Goal: Task Accomplishment & Management: Use online tool/utility

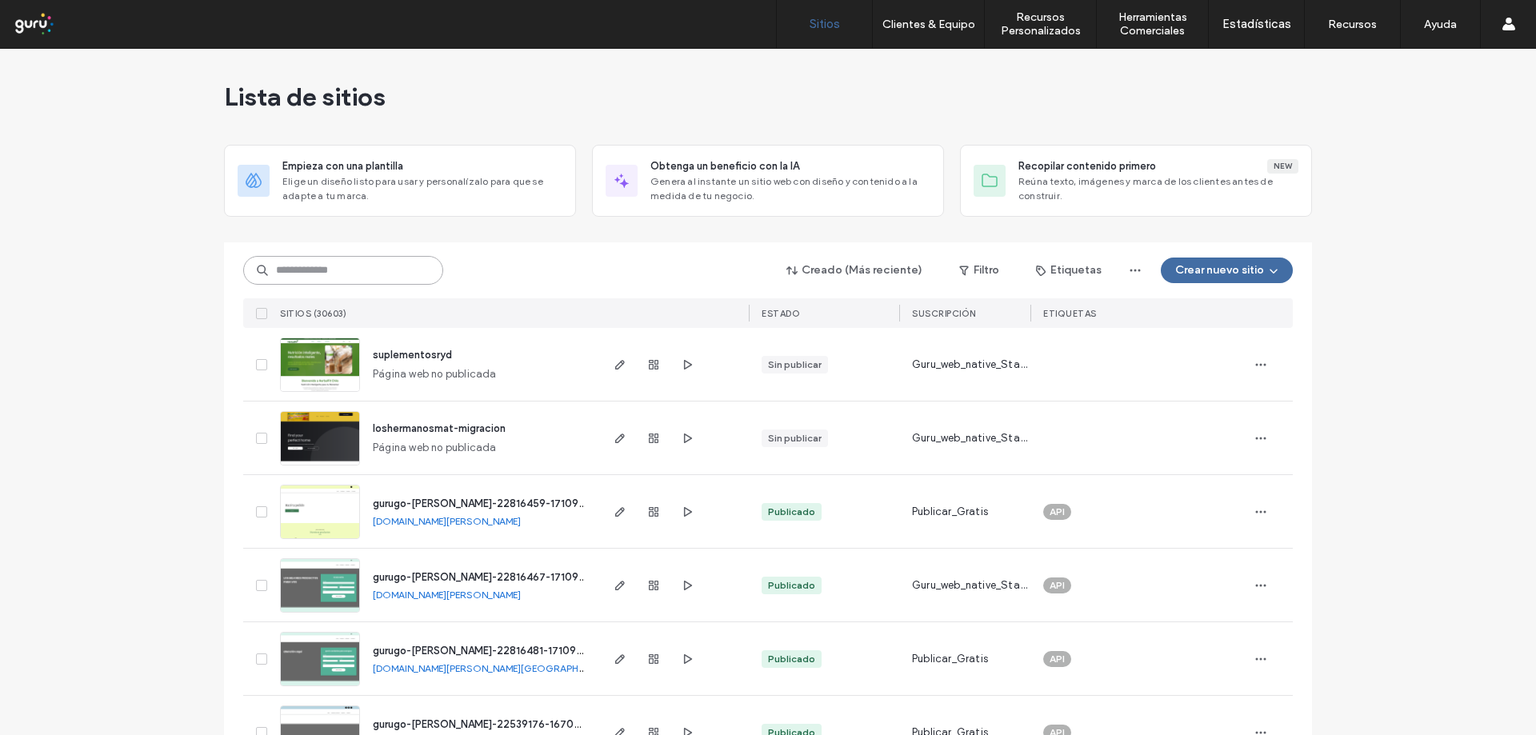
click at [371, 278] on input at bounding box center [343, 270] width 200 height 29
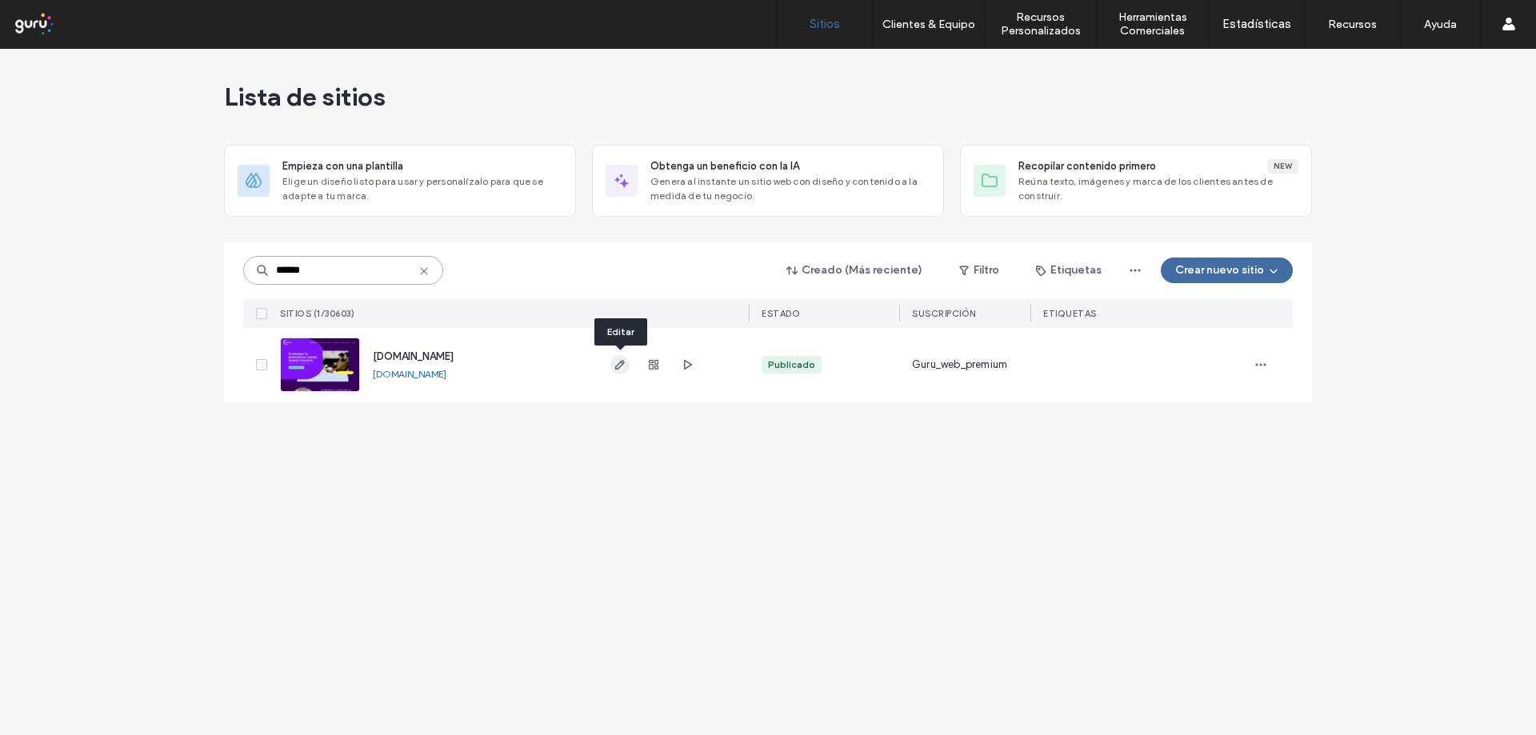
type input "******"
click at [627, 364] on span "button" at bounding box center [619, 364] width 19 height 19
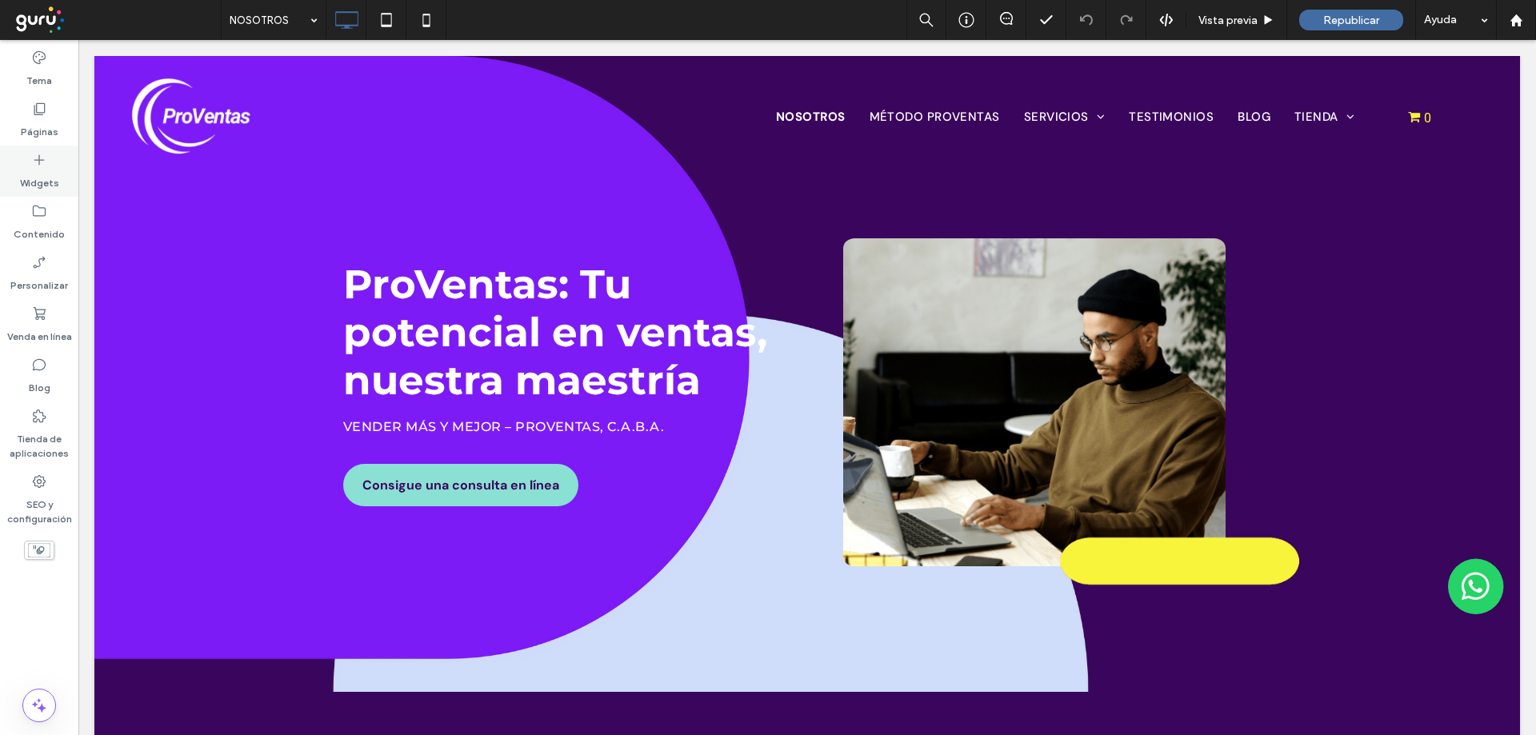
click at [38, 180] on label "Widgets" at bounding box center [39, 179] width 39 height 22
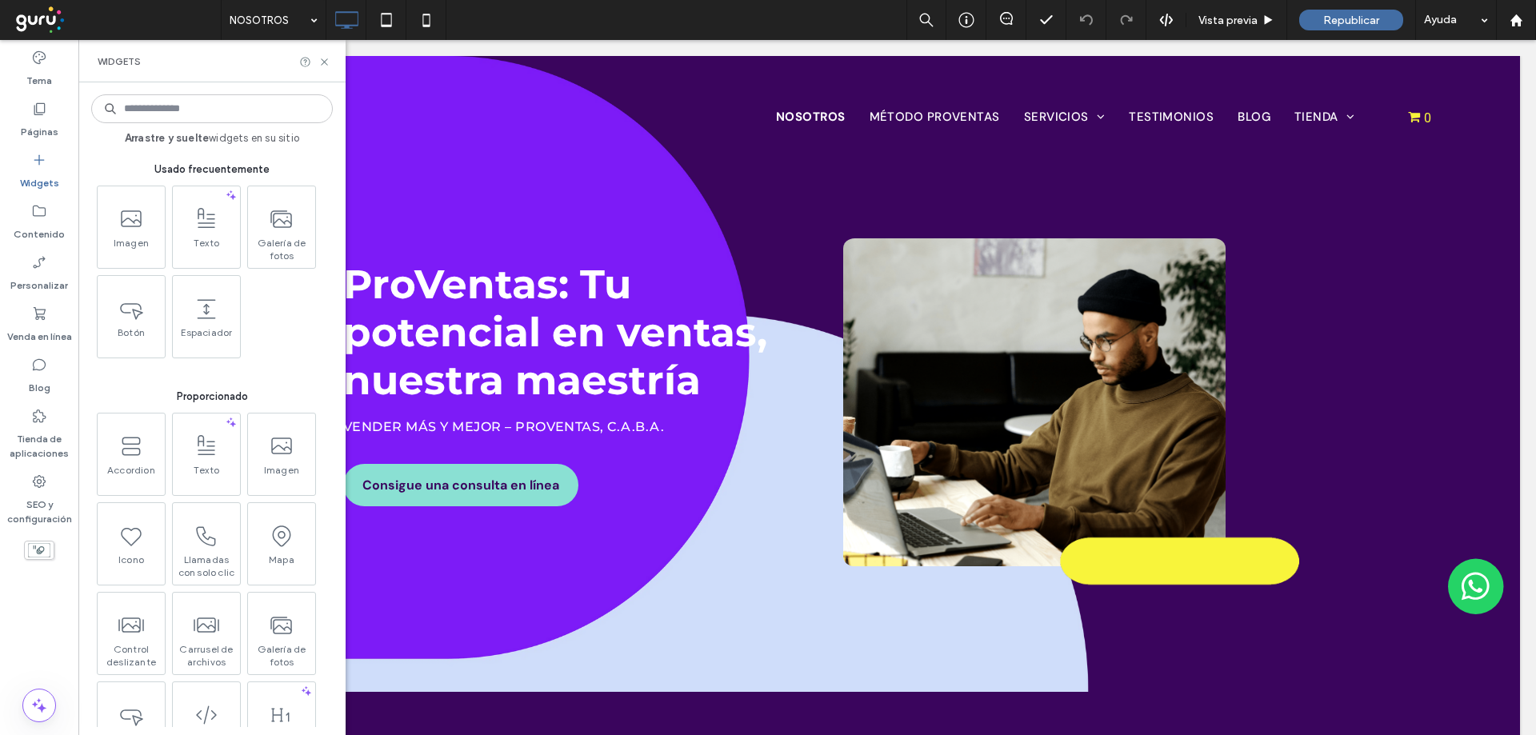
click at [188, 121] on input at bounding box center [212, 108] width 242 height 29
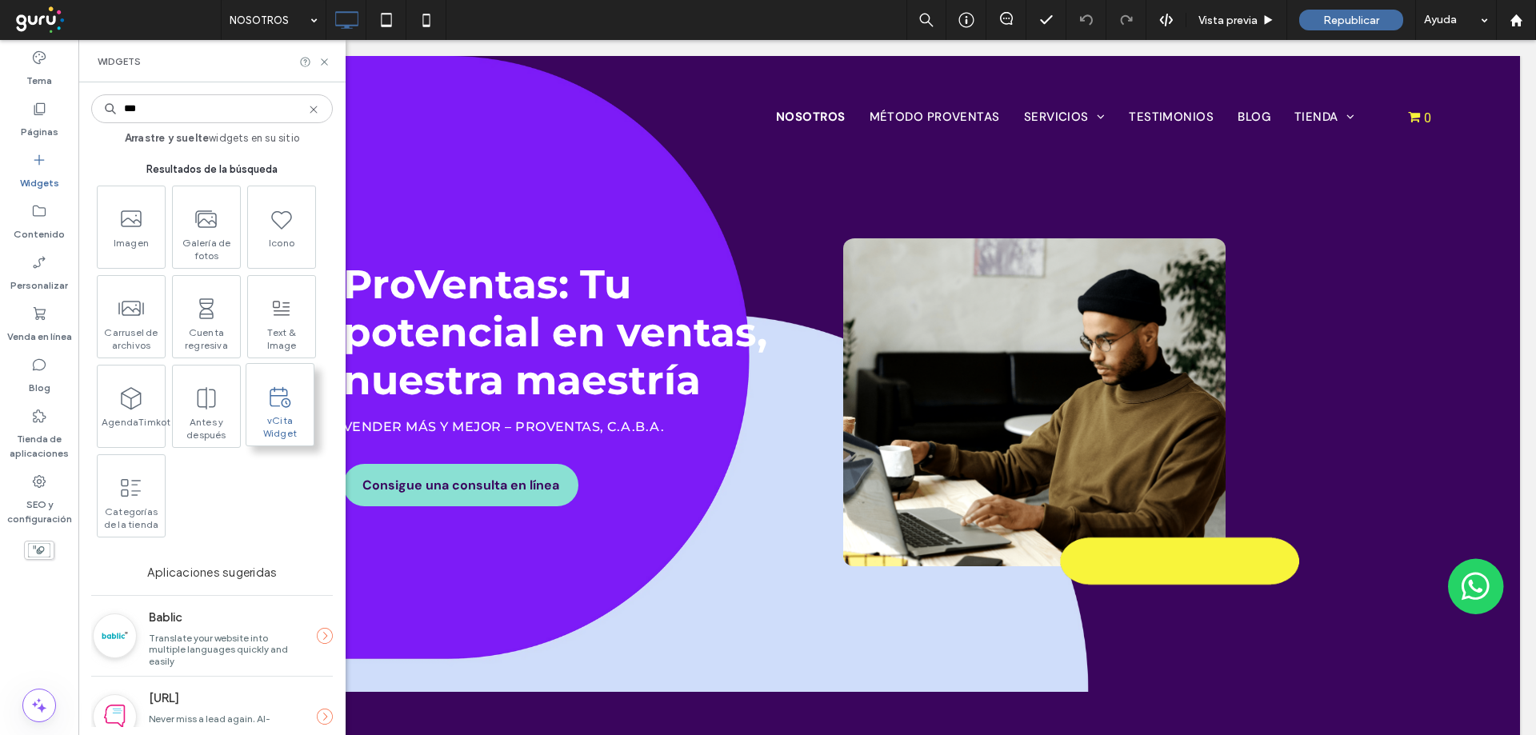
type input "***"
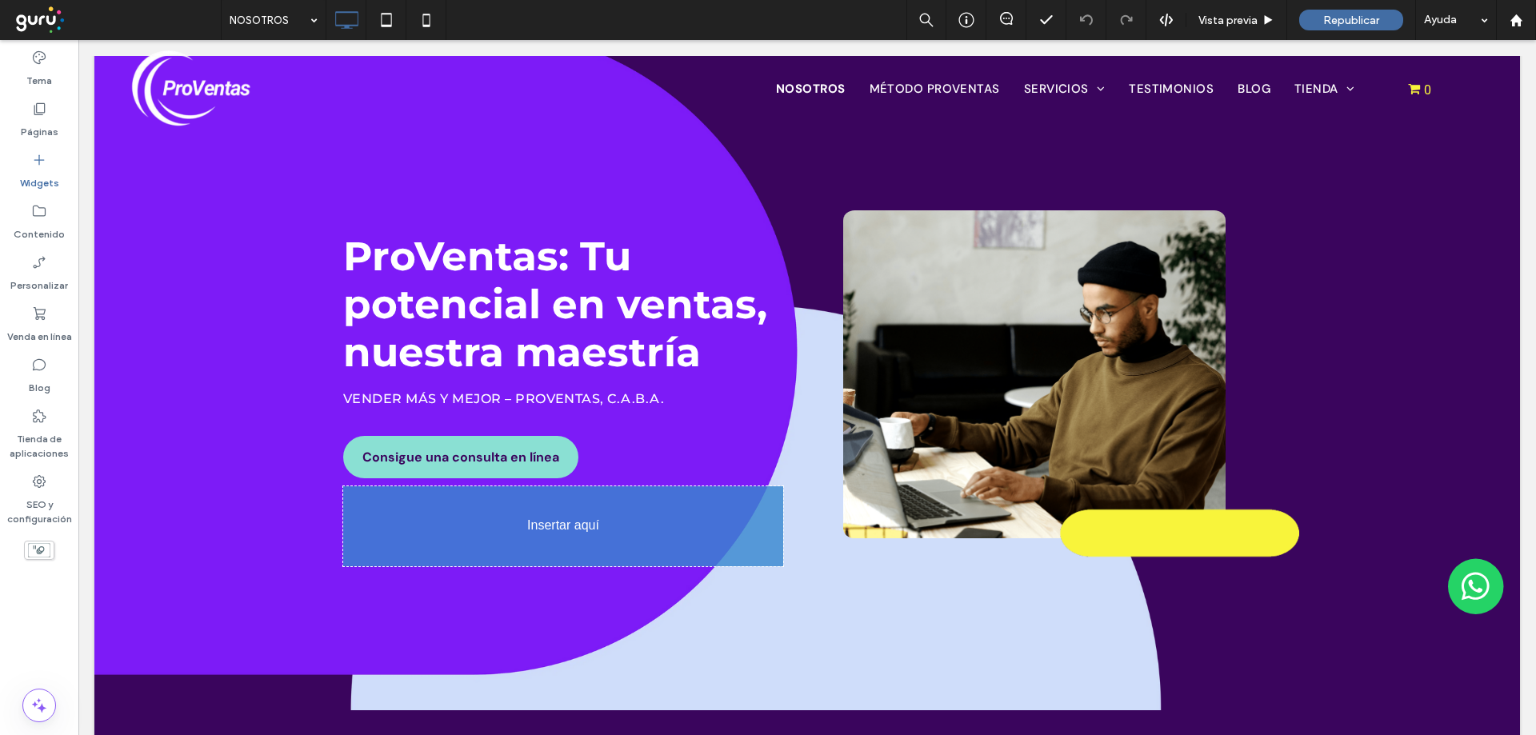
scroll to position [32, 0]
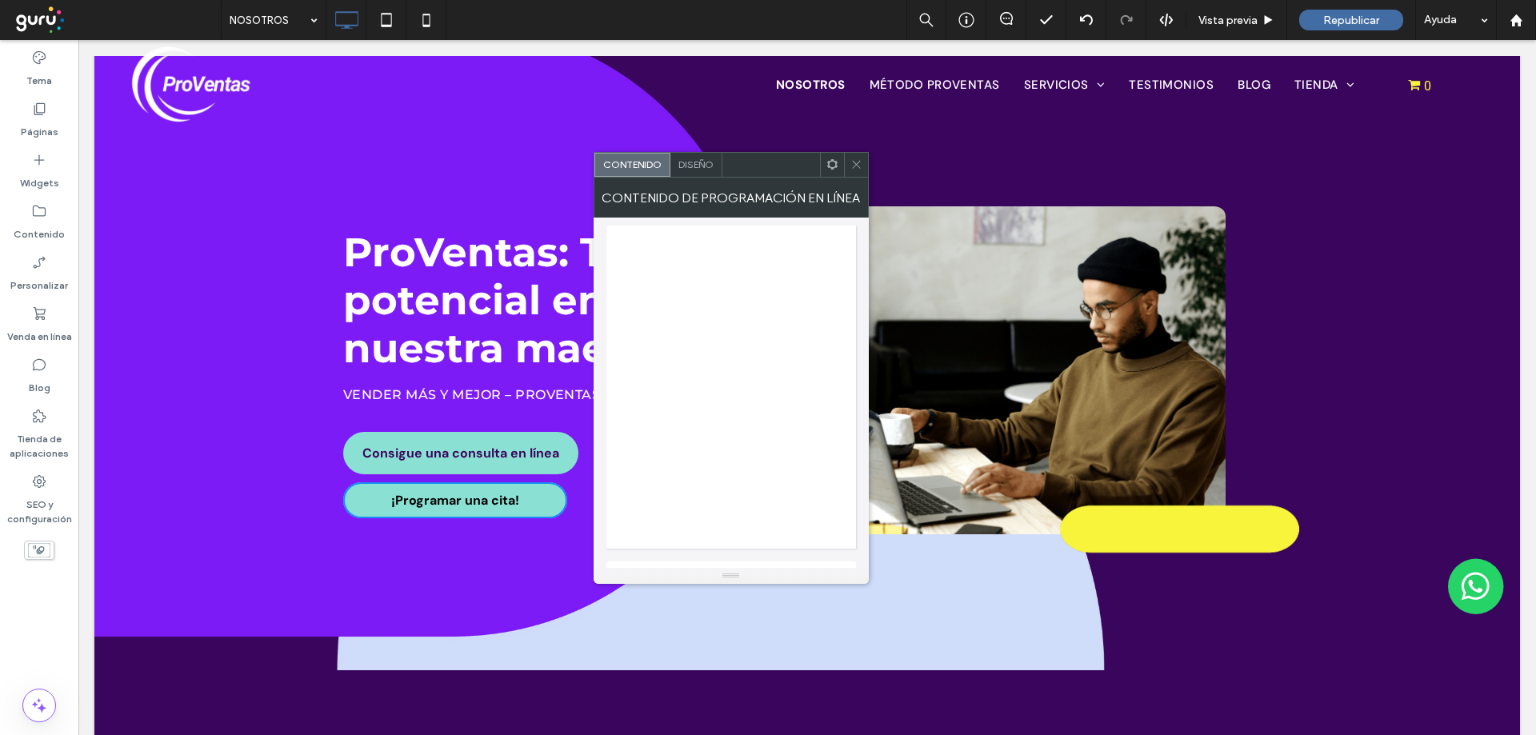
click at [694, 158] on div "Diseño" at bounding box center [696, 165] width 52 height 24
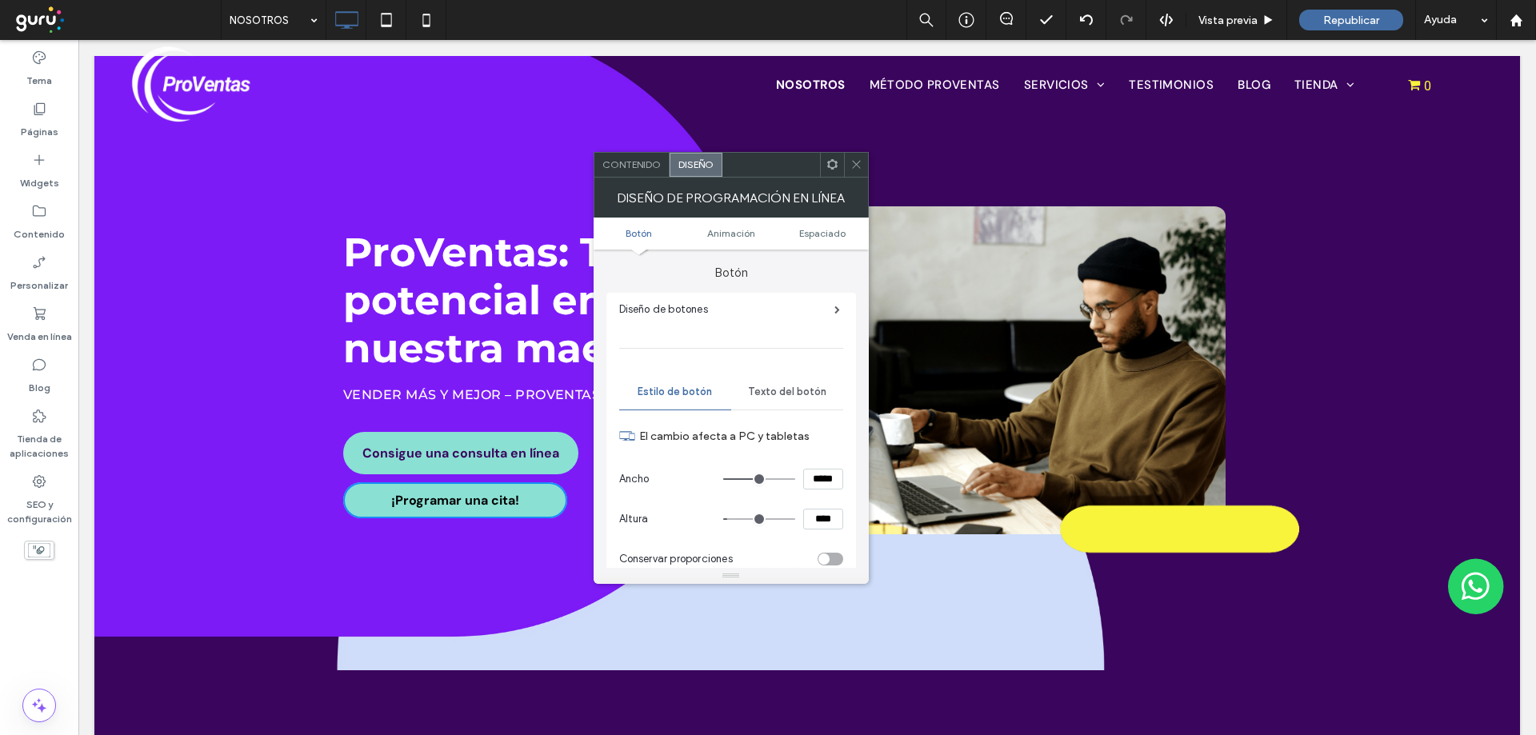
click at [645, 162] on span "Contenido" at bounding box center [631, 164] width 58 height 12
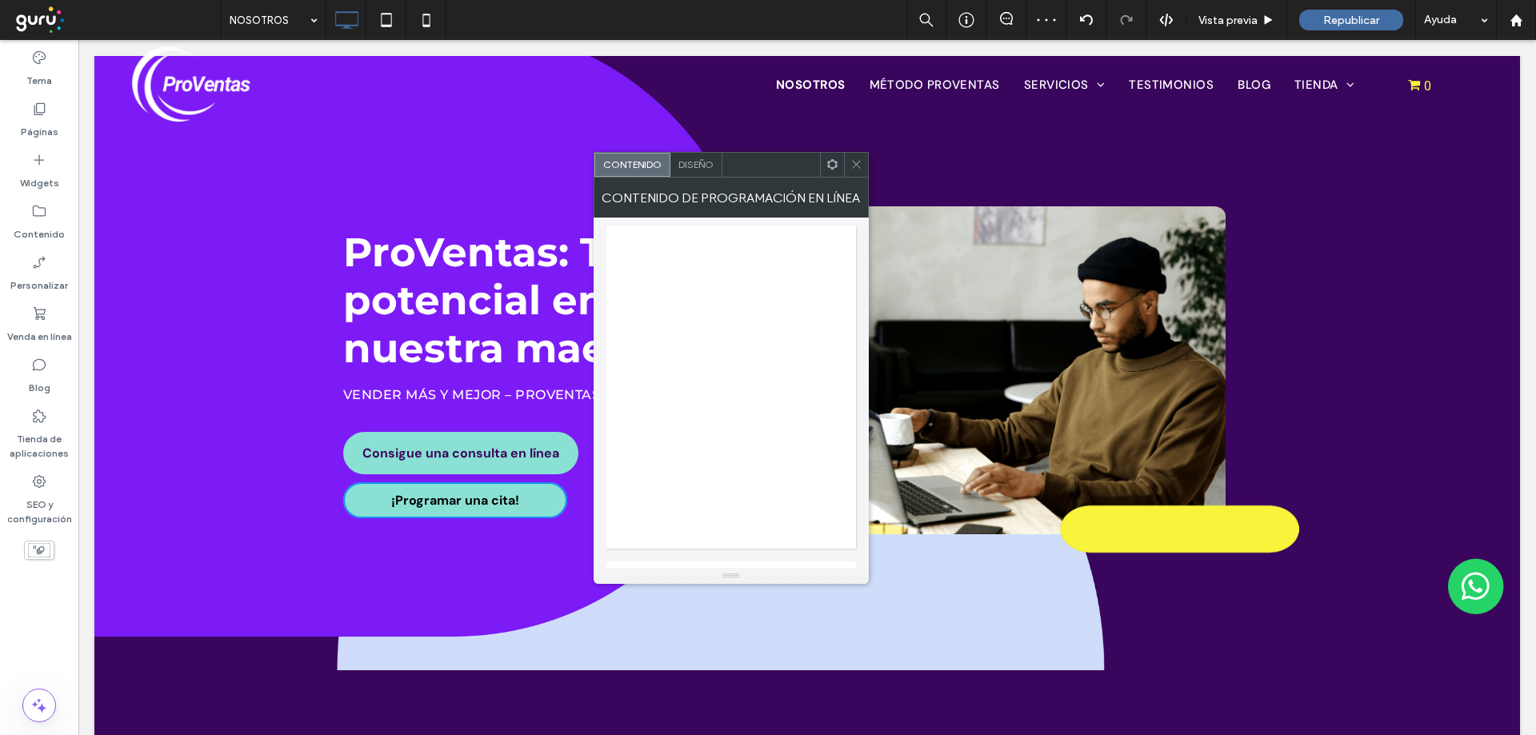
click at [855, 164] on use at bounding box center [856, 165] width 8 height 8
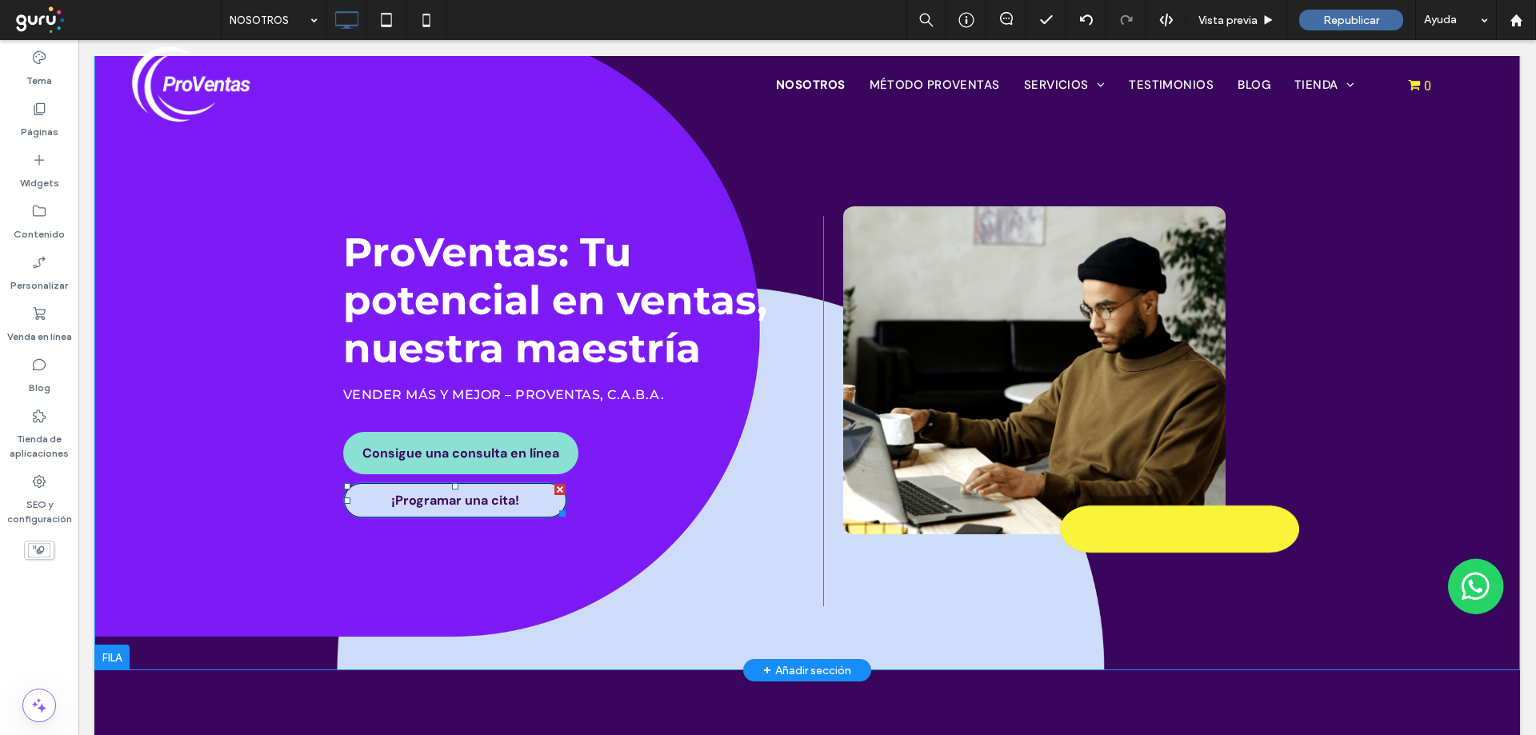
click at [554, 487] on div at bounding box center [559, 489] width 11 height 11
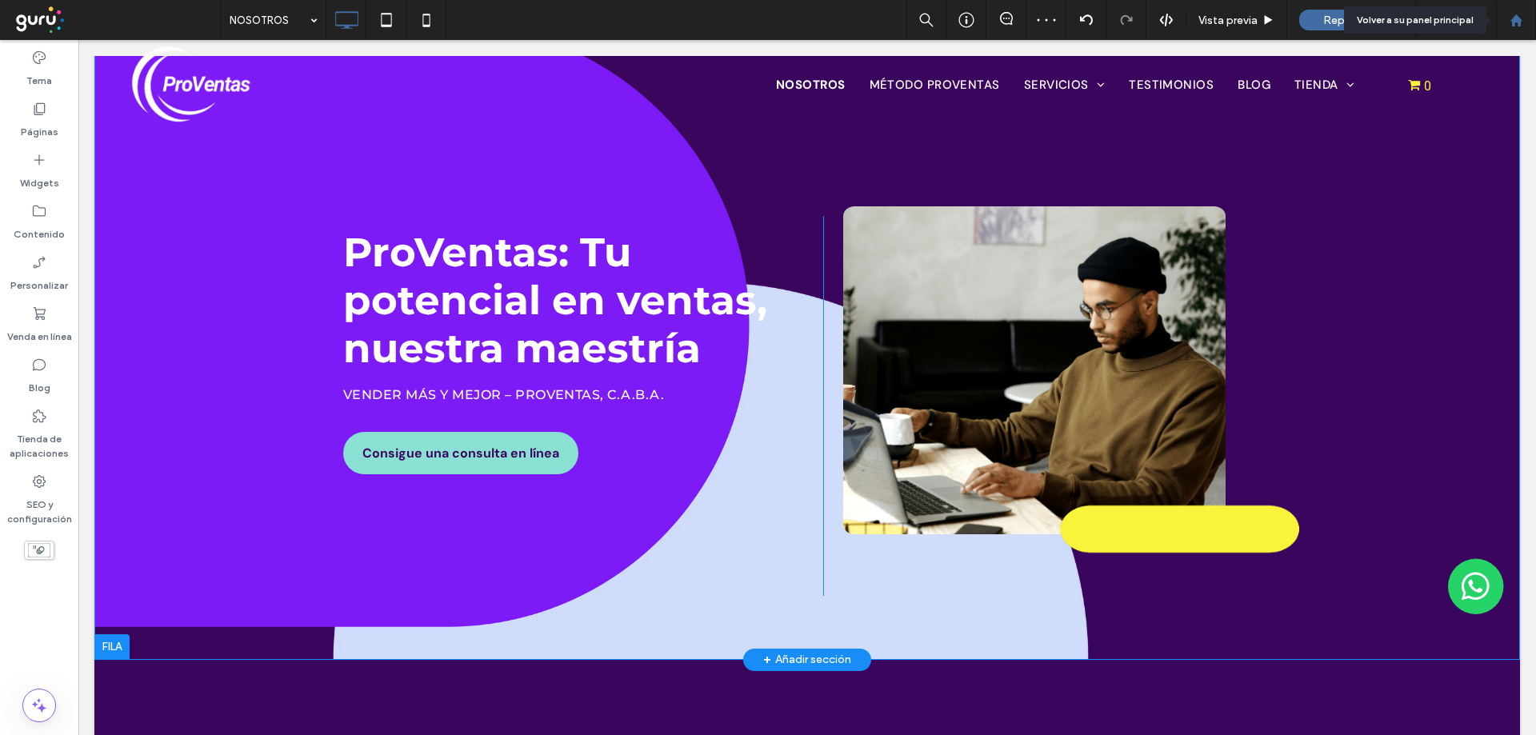
click at [1518, 14] on icon at bounding box center [1516, 21] width 14 height 14
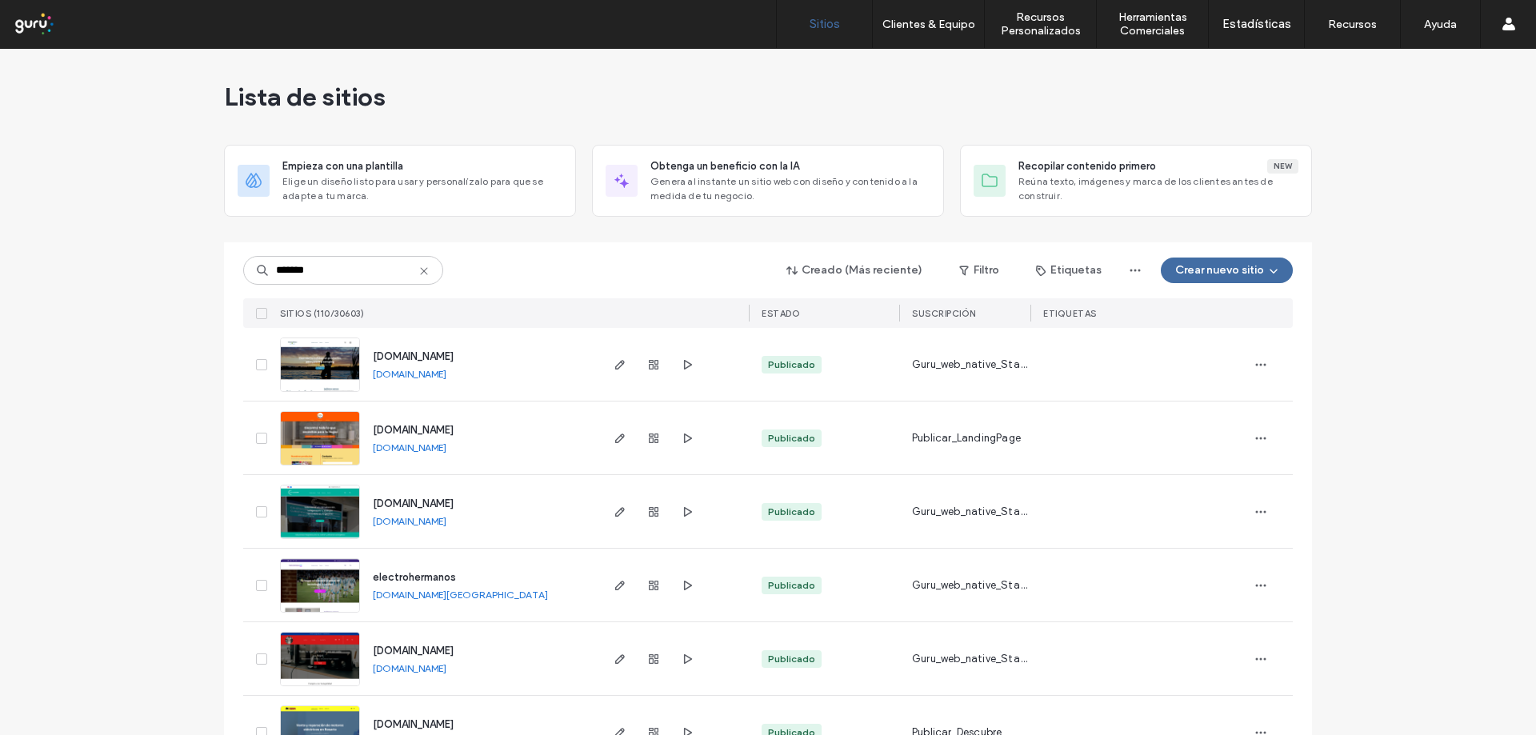
click at [335, 272] on input "*******" at bounding box center [343, 270] width 200 height 29
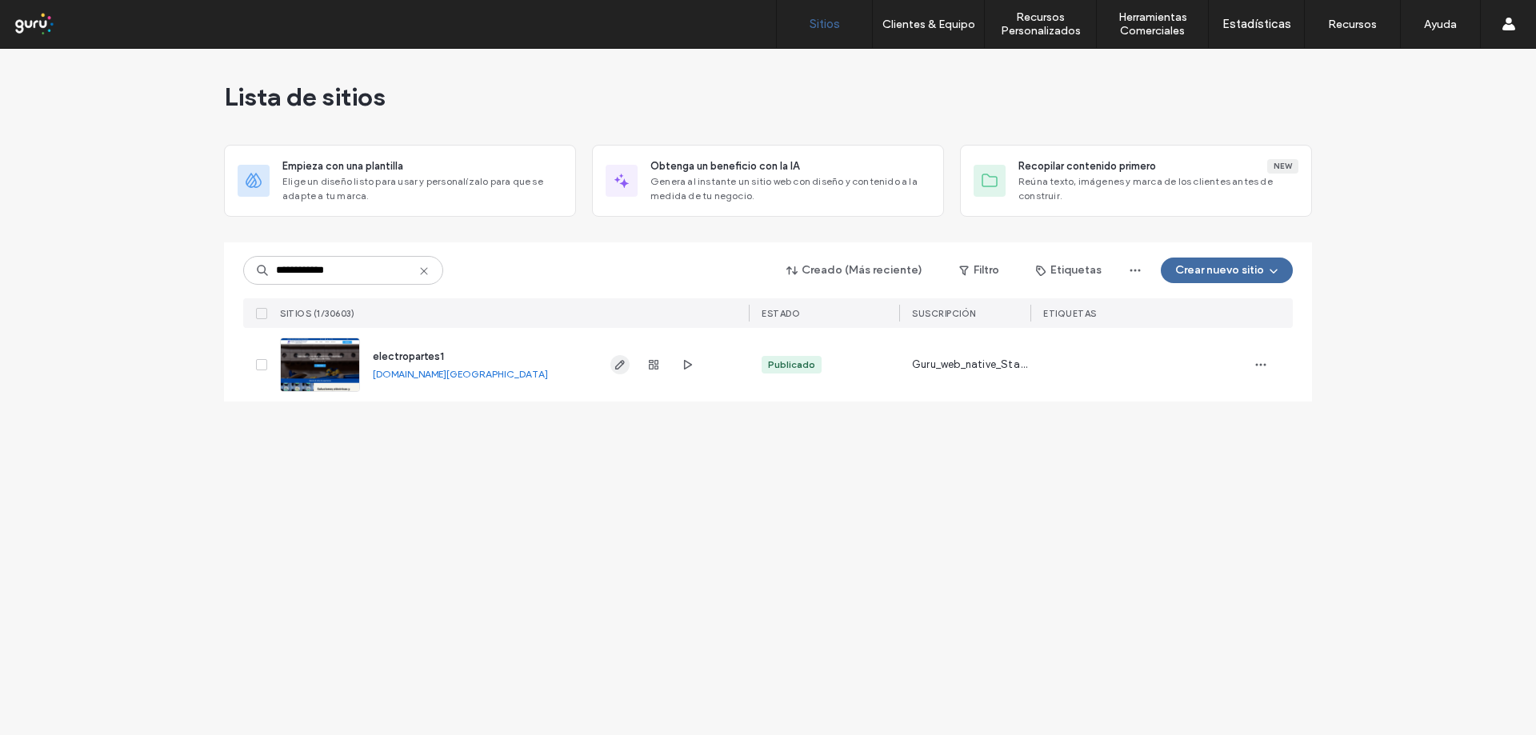
type input "**********"
click at [623, 362] on icon "button" at bounding box center [619, 364] width 13 height 13
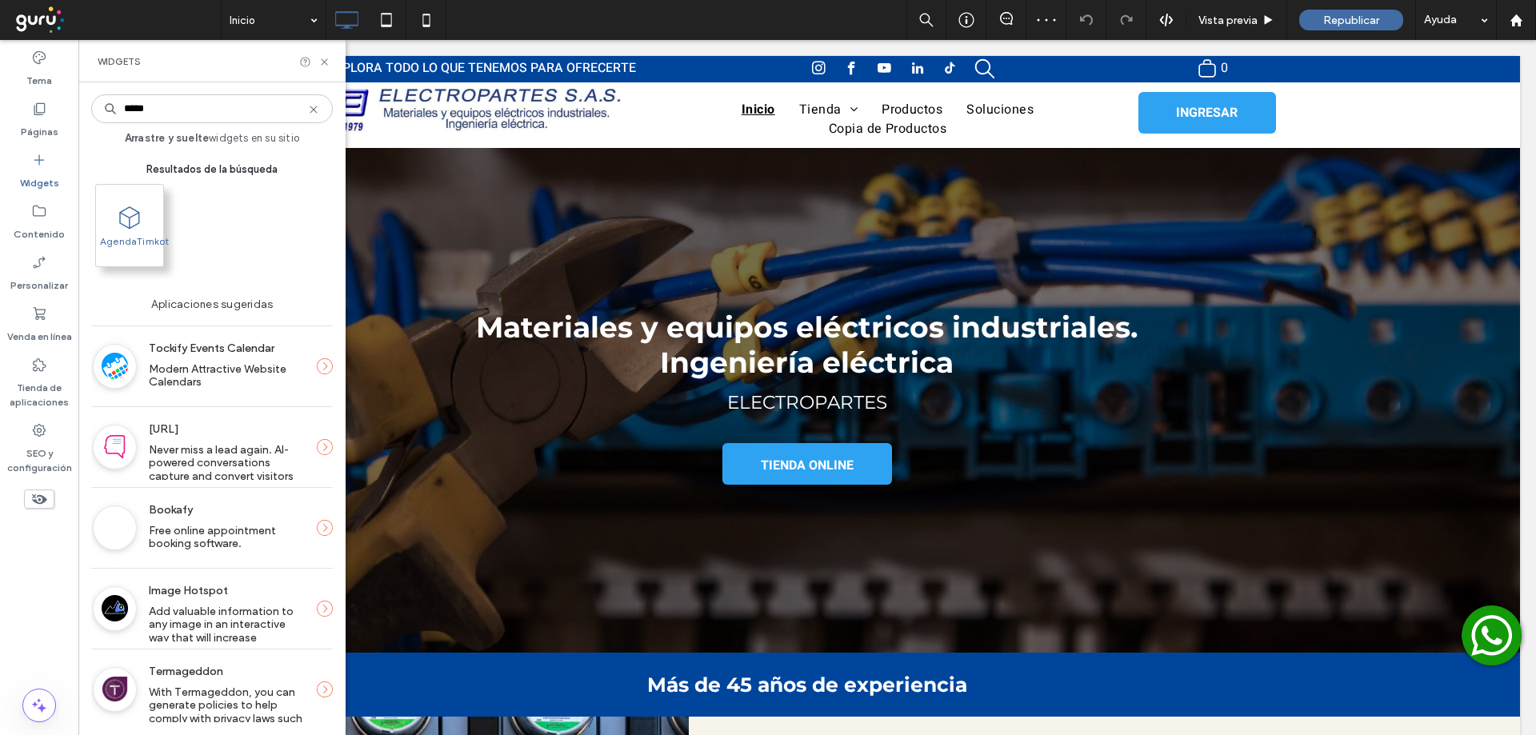
type input "*****"
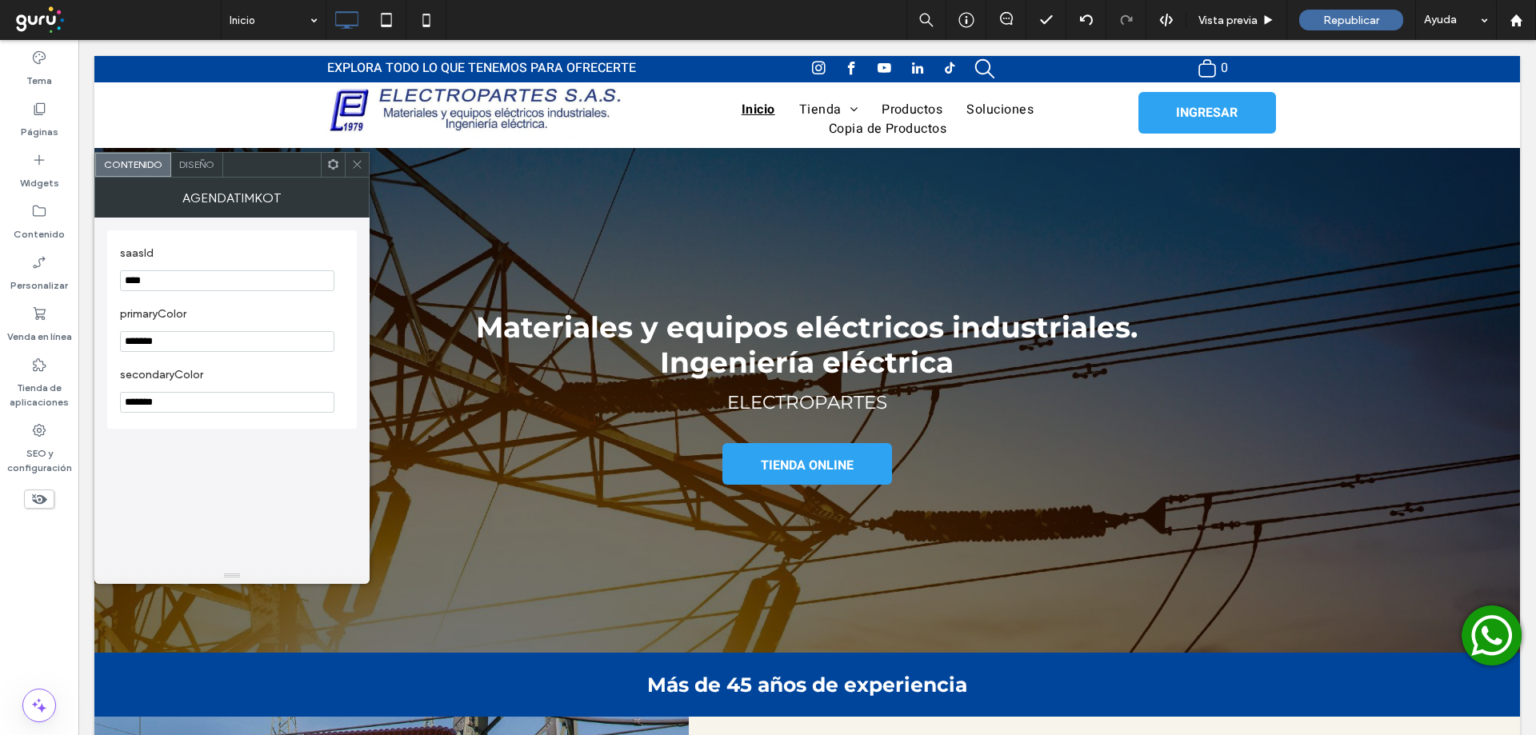
click at [194, 164] on span "Diseño" at bounding box center [196, 164] width 35 height 12
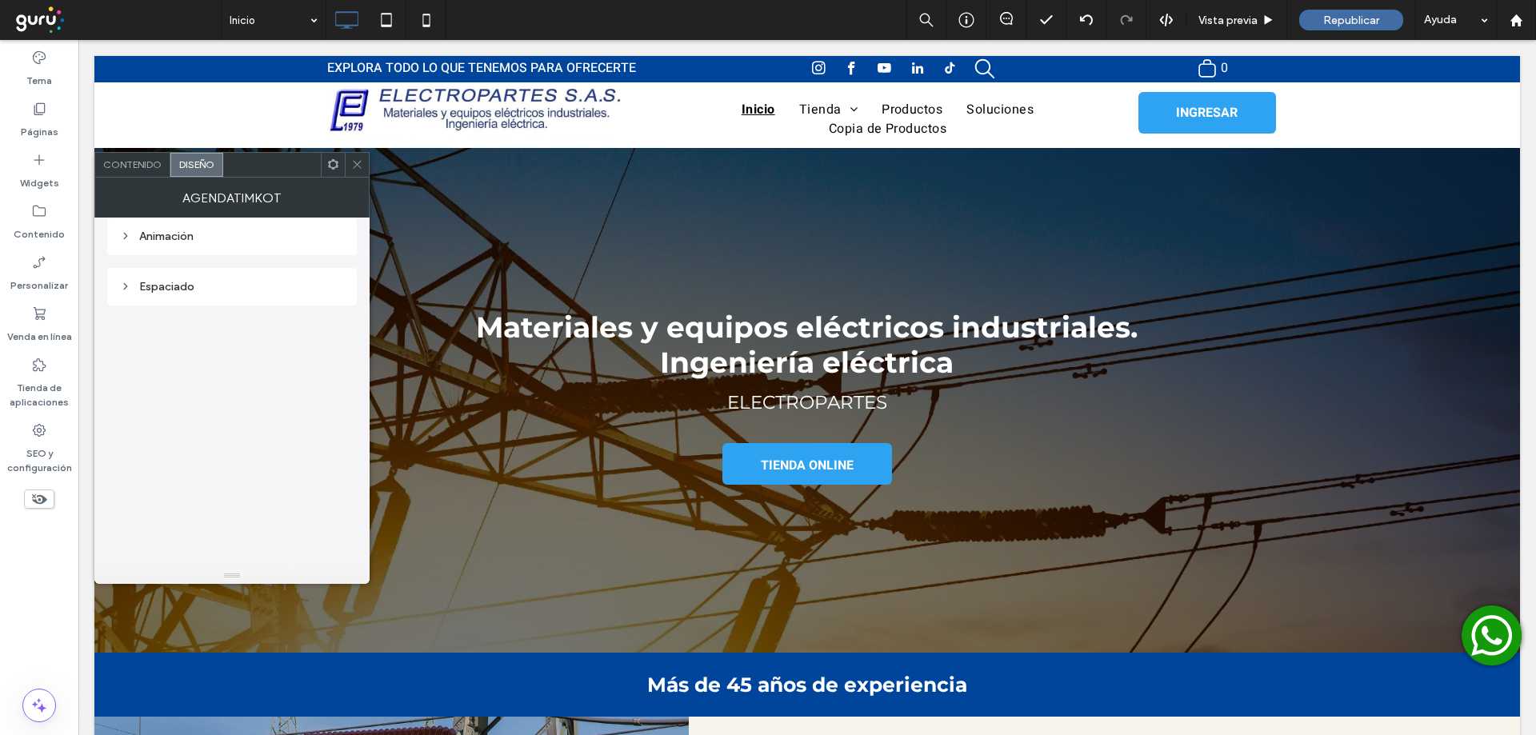
click at [346, 164] on div at bounding box center [357, 165] width 24 height 24
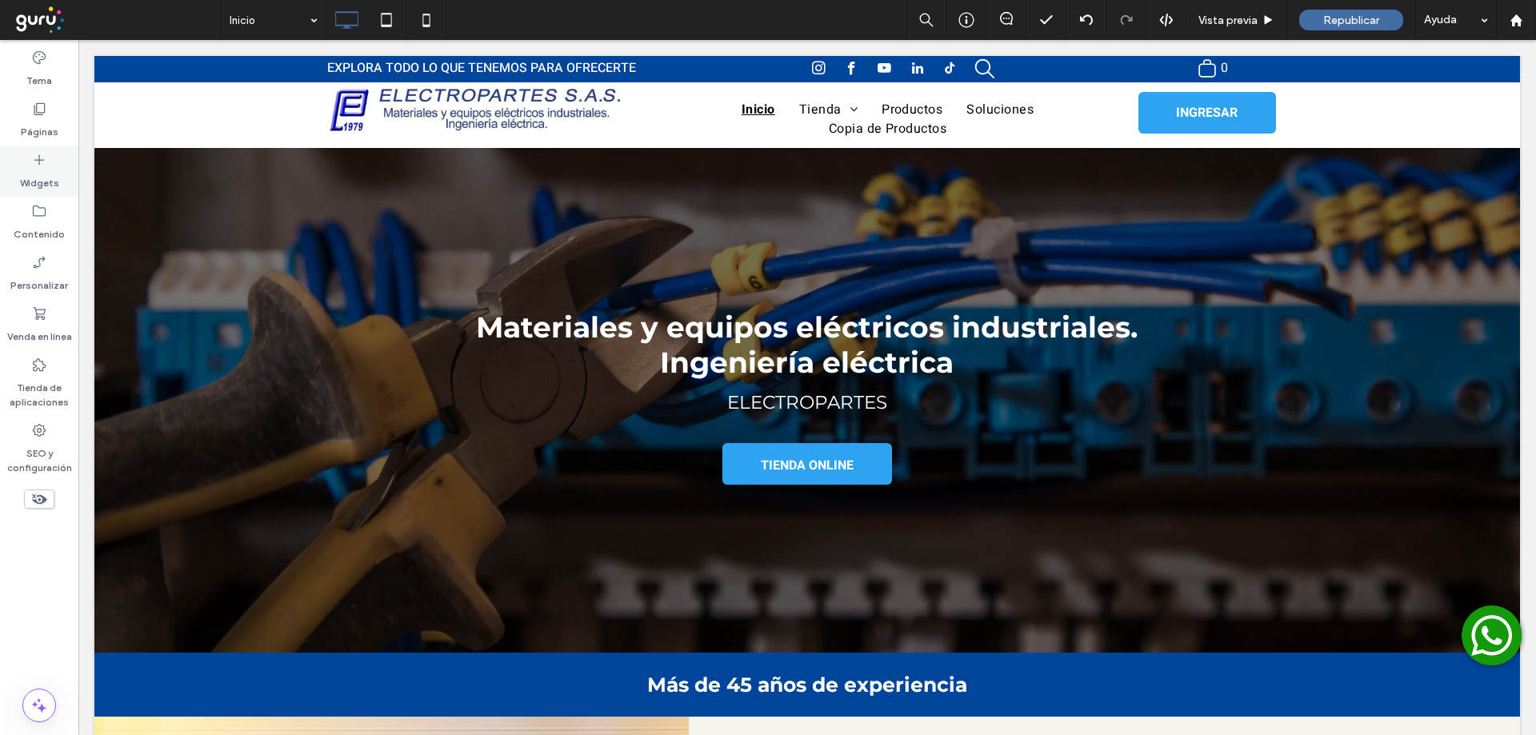
click at [29, 162] on div "Widgets" at bounding box center [39, 171] width 78 height 51
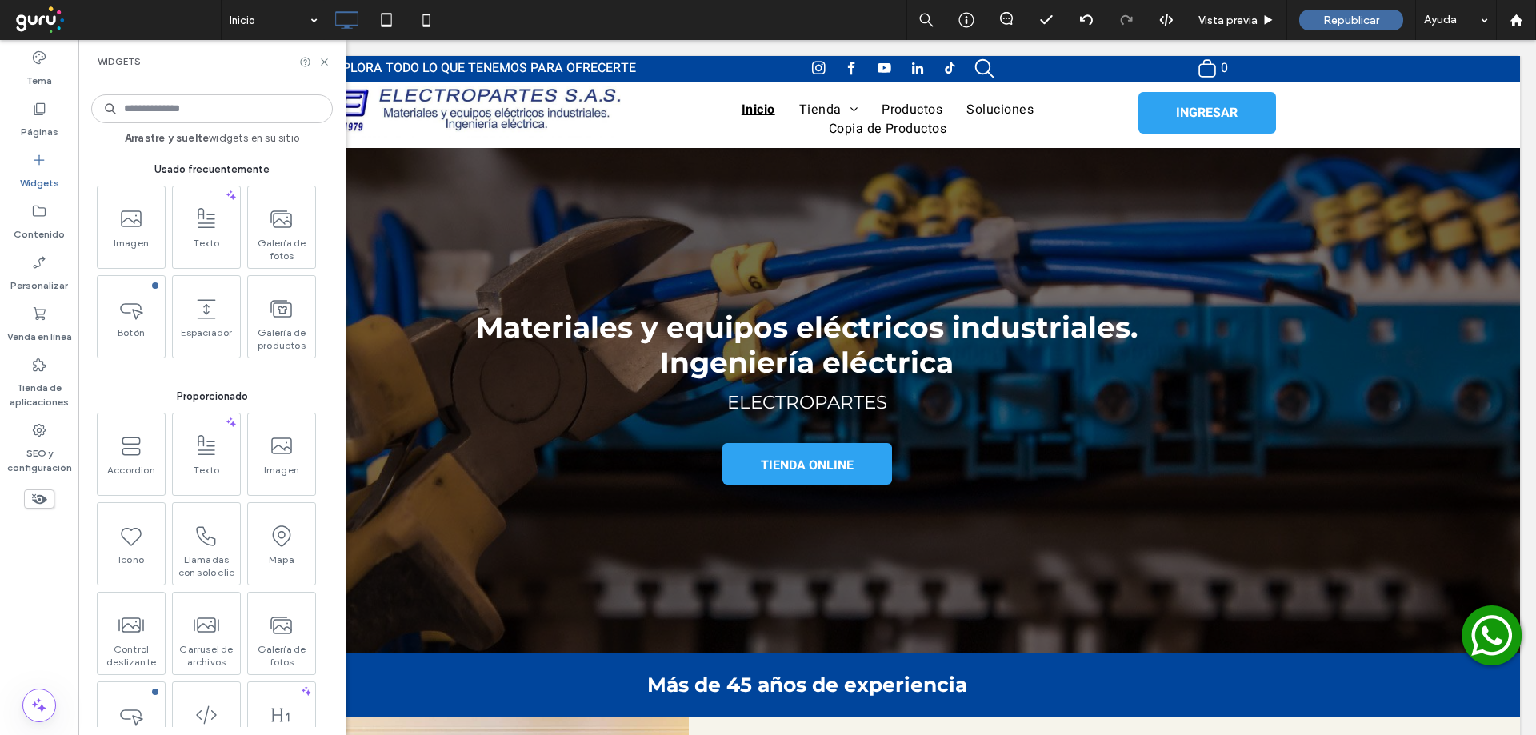
click at [140, 111] on input at bounding box center [212, 108] width 242 height 29
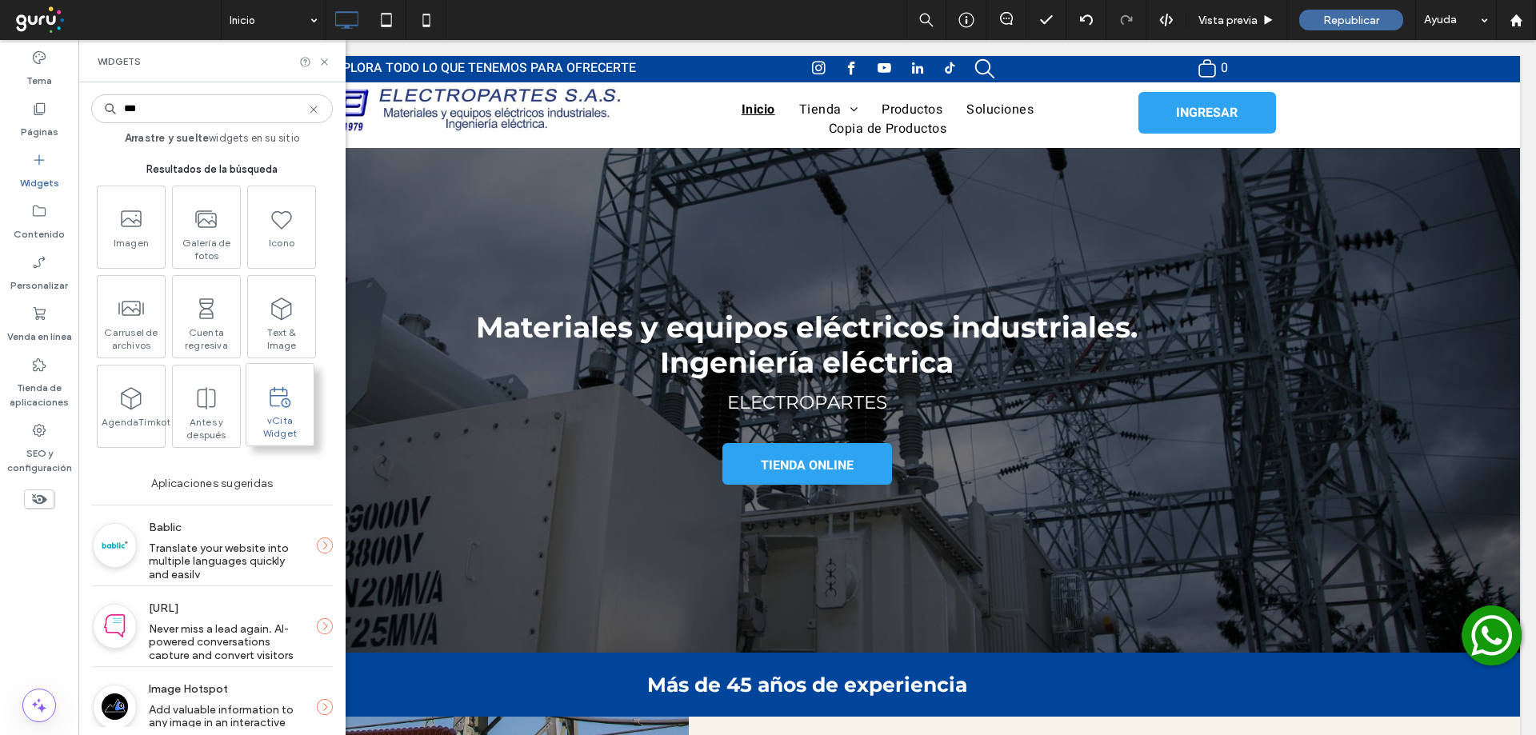
type input "***"
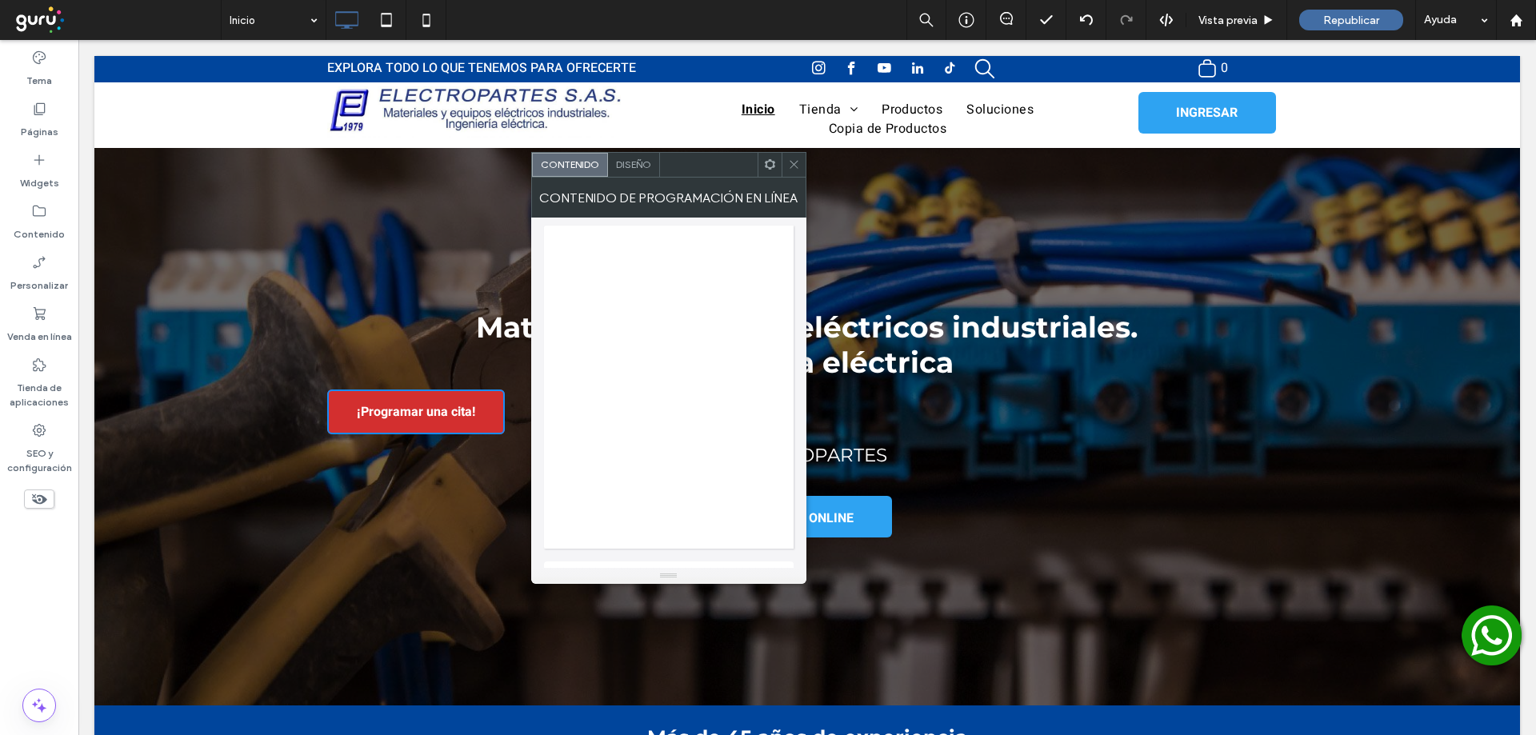
click at [797, 166] on icon at bounding box center [794, 164] width 12 height 12
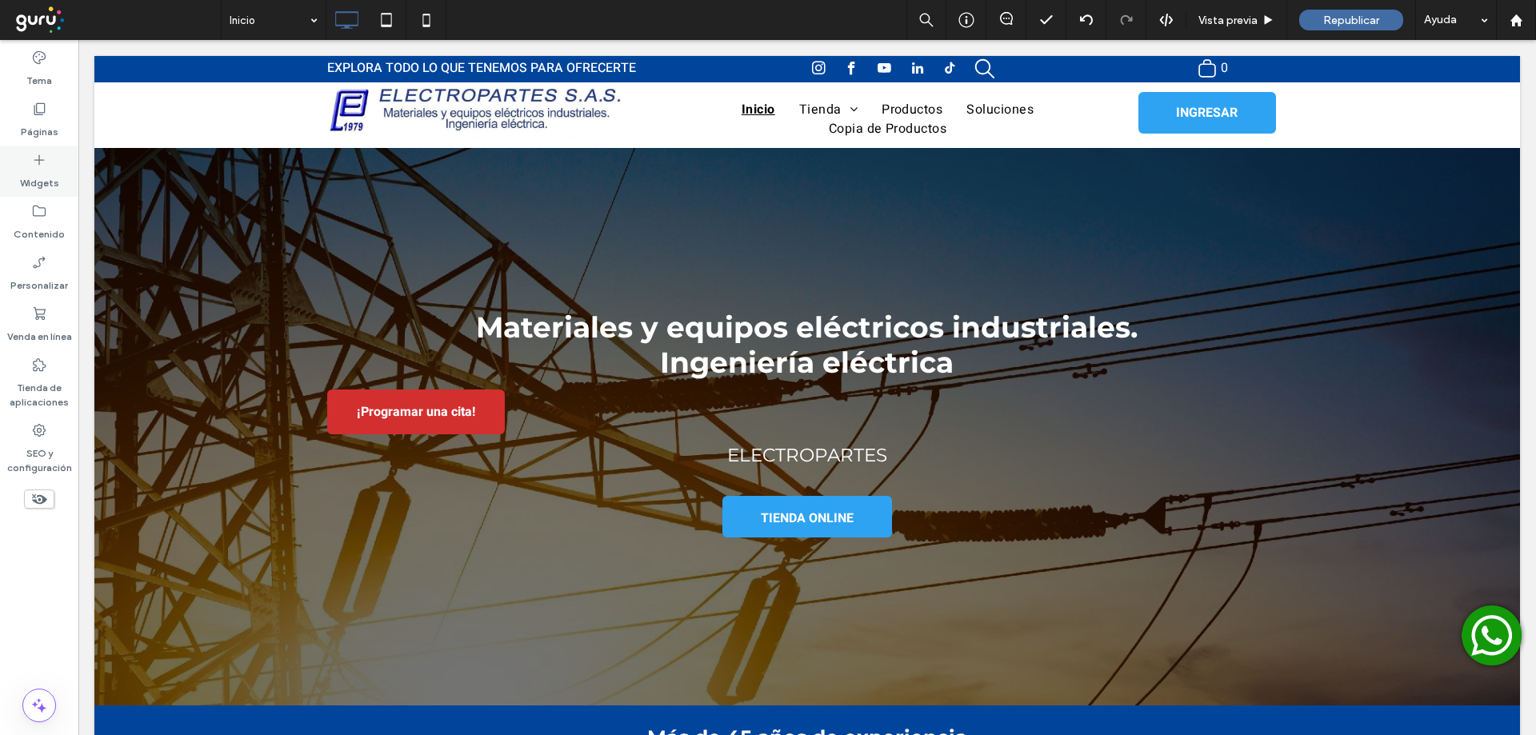
click at [43, 165] on icon at bounding box center [39, 160] width 16 height 16
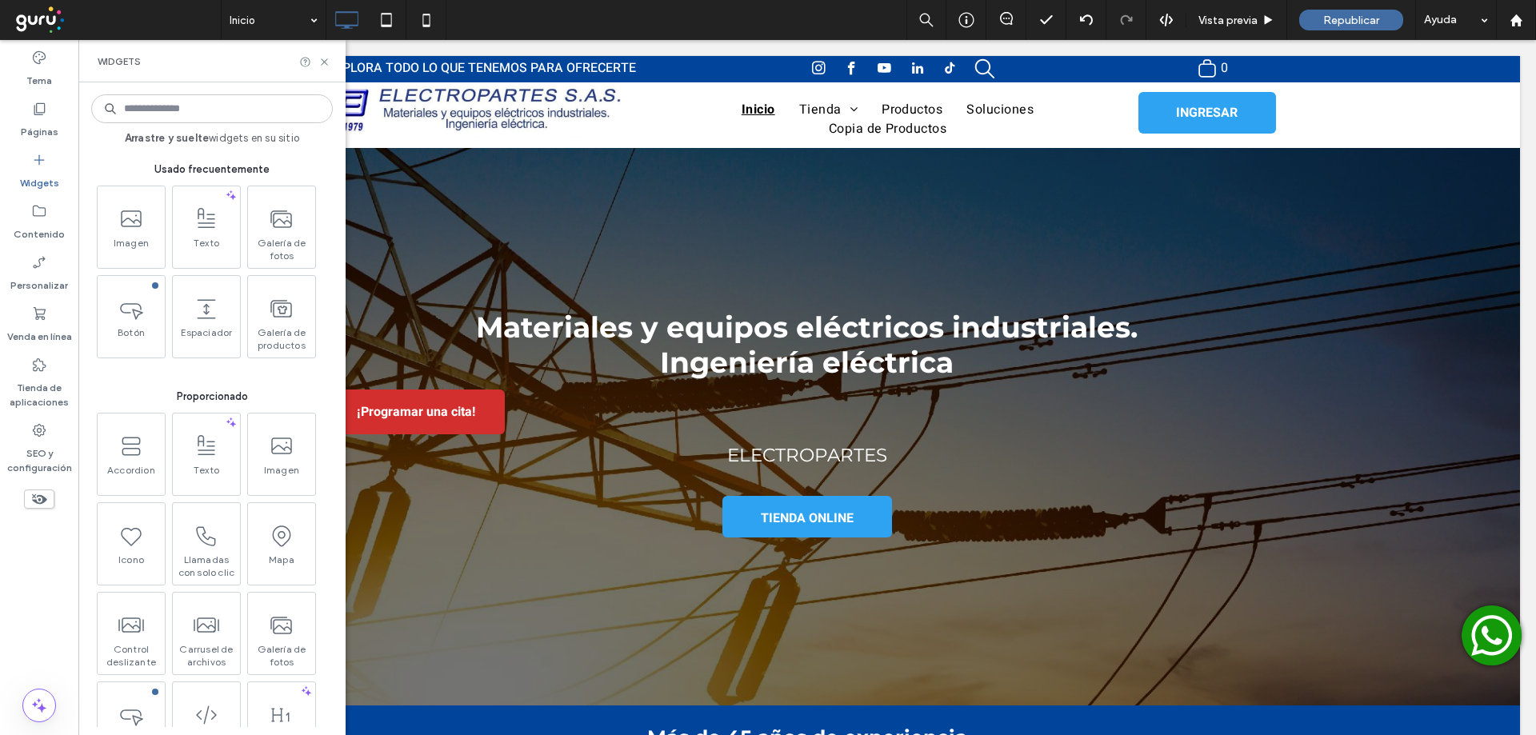
click at [230, 114] on input at bounding box center [212, 108] width 242 height 29
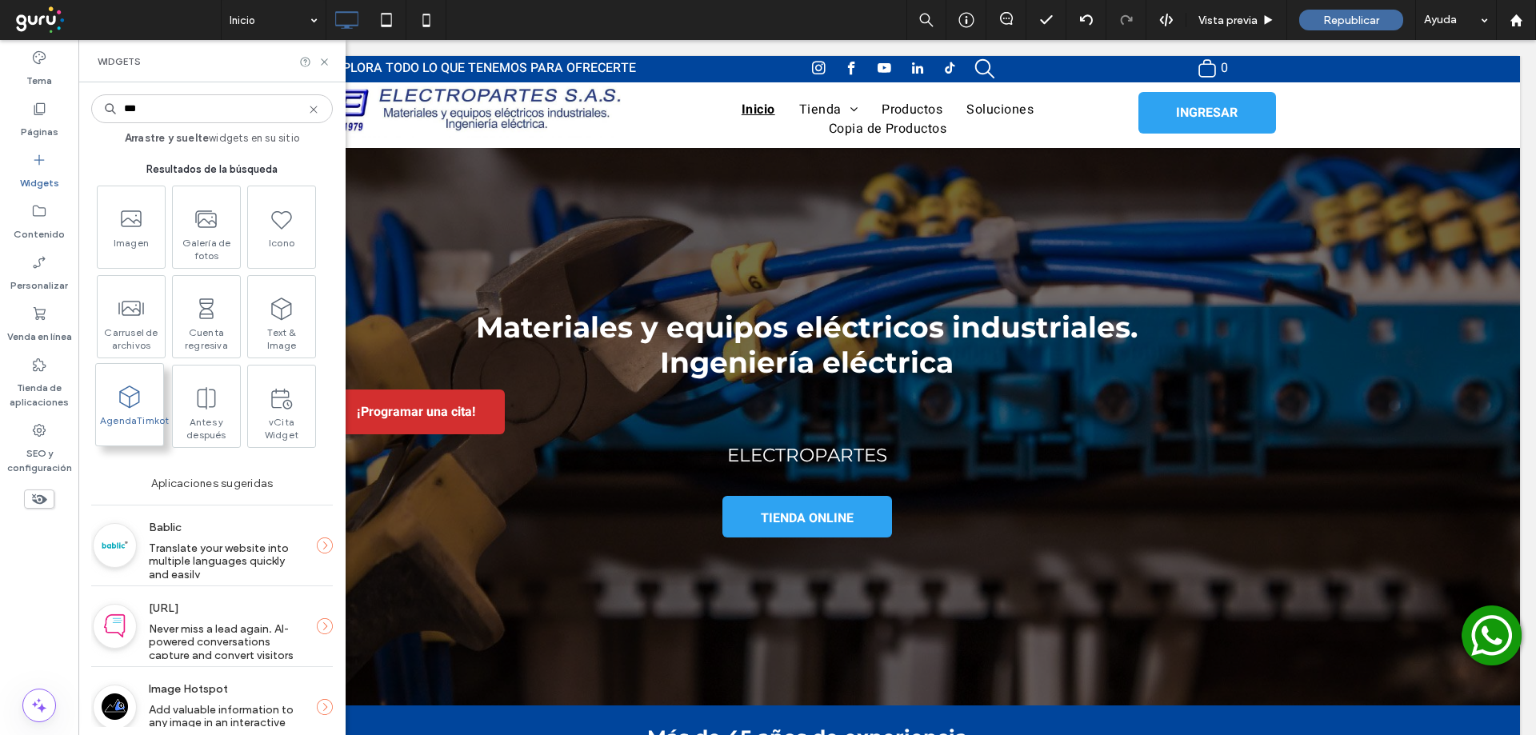
type input "***"
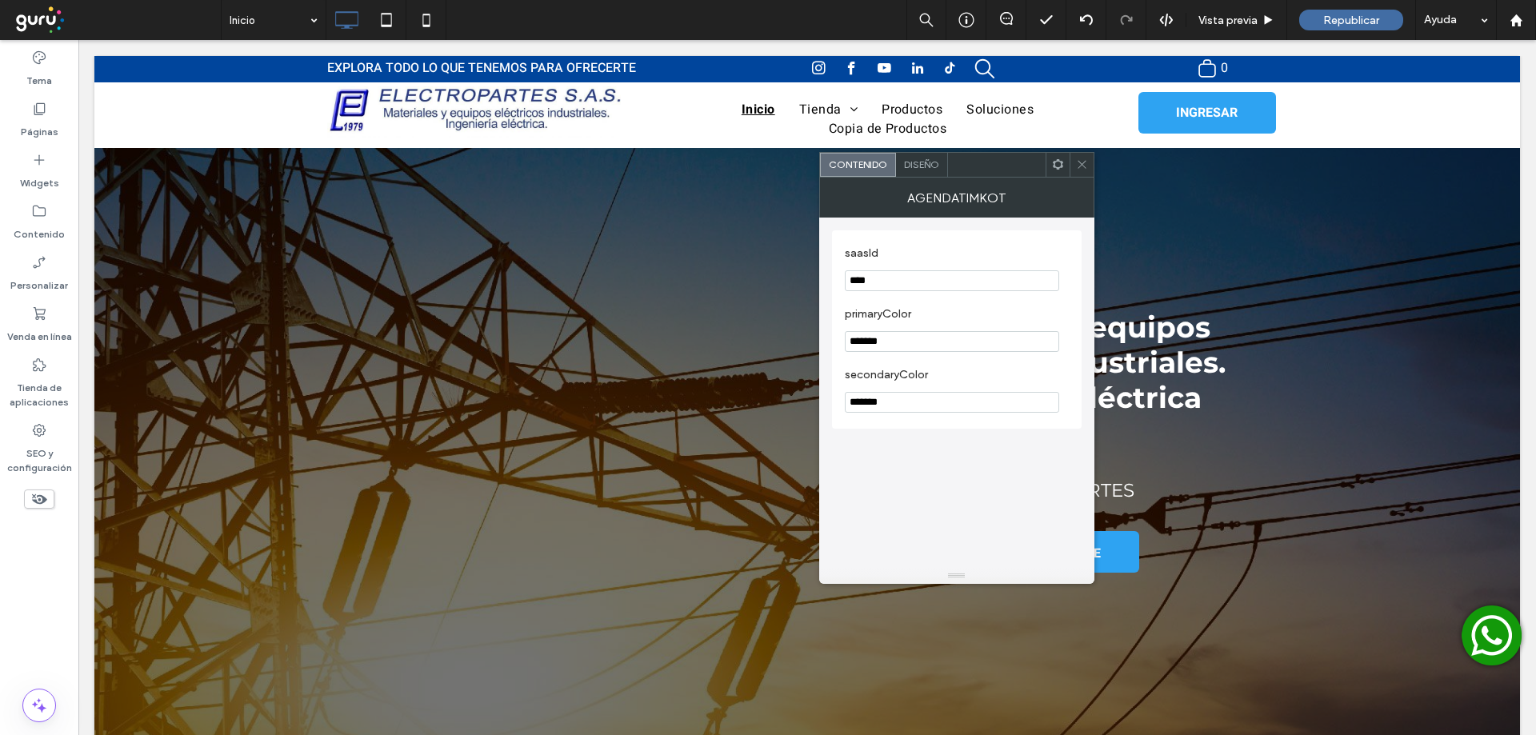
click at [917, 154] on div "Diseño" at bounding box center [922, 165] width 52 height 24
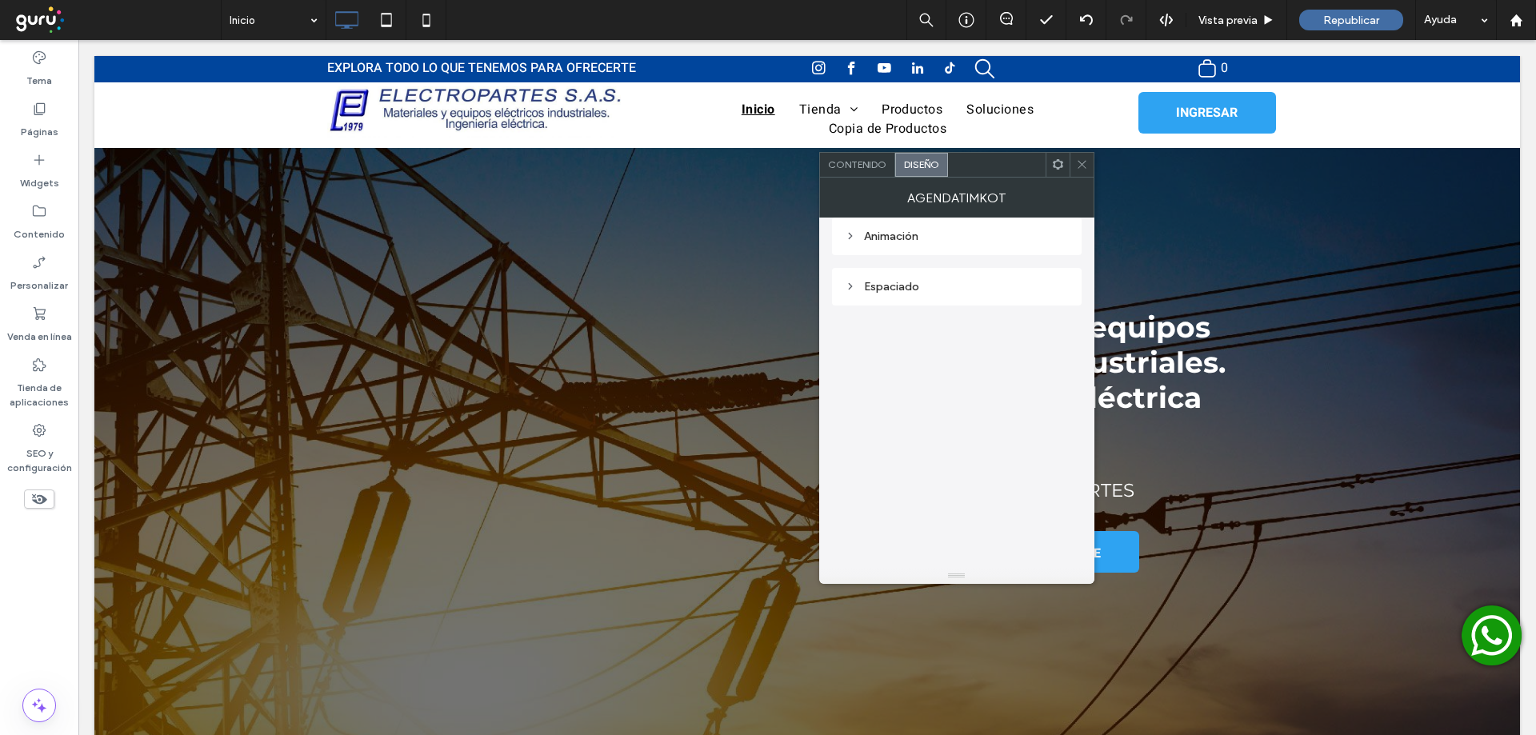
click at [867, 162] on span "Contenido" at bounding box center [857, 164] width 58 height 12
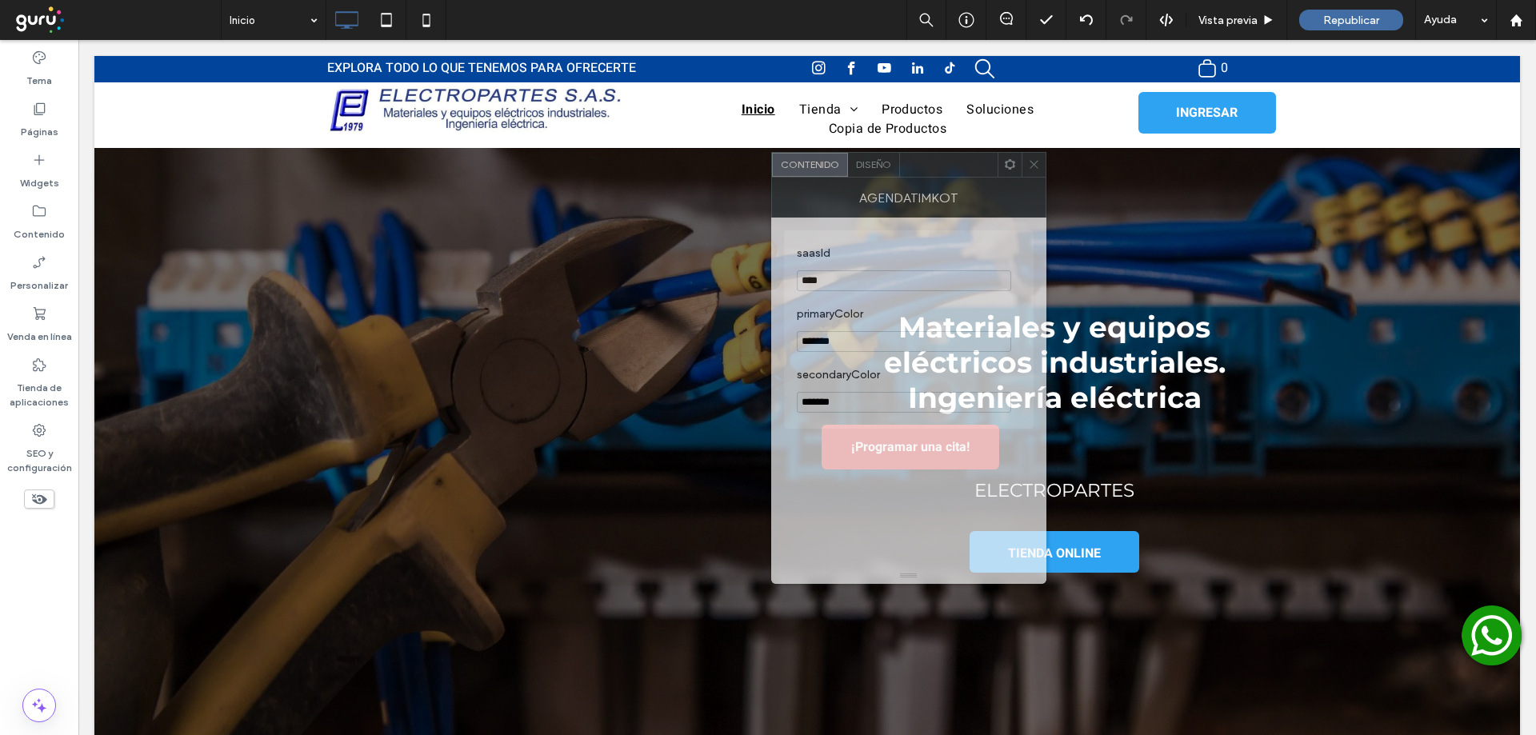
drag, startPoint x: 1005, startPoint y: 206, endPoint x: 950, endPoint y: 206, distance: 54.4
click at [950, 206] on div "AgendaTimkot" at bounding box center [908, 198] width 275 height 40
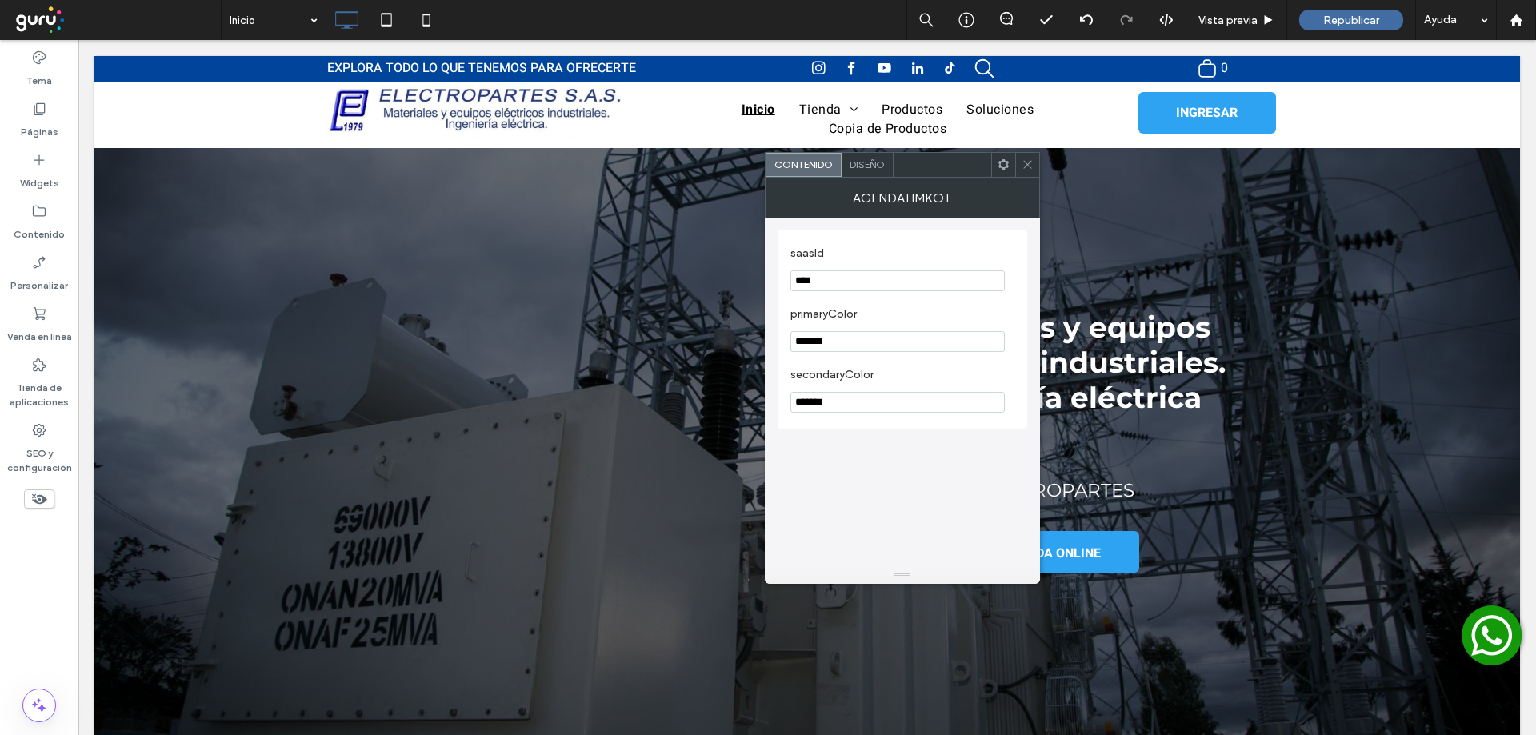
click at [1022, 166] on icon at bounding box center [1027, 164] width 12 height 12
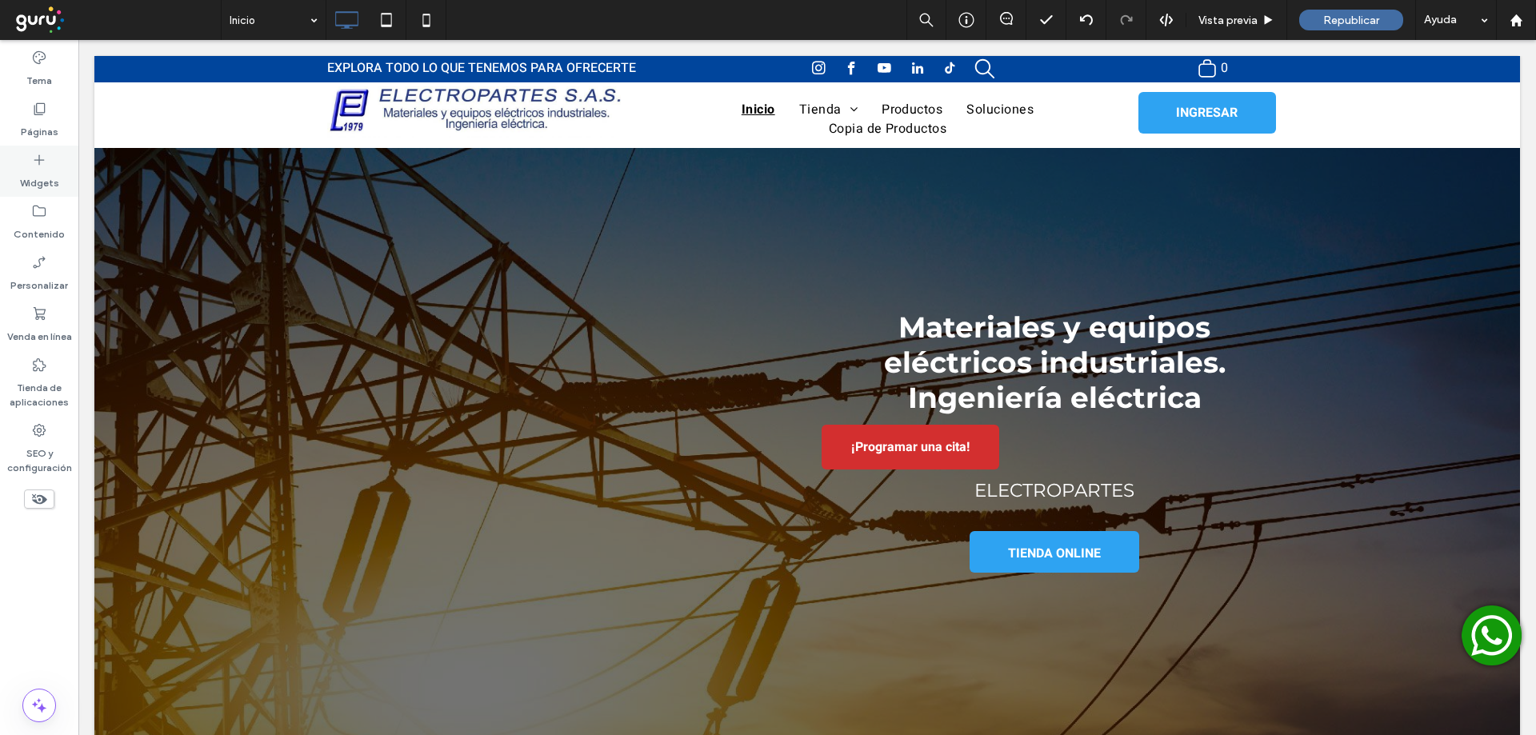
click at [34, 178] on label "Widgets" at bounding box center [39, 179] width 39 height 22
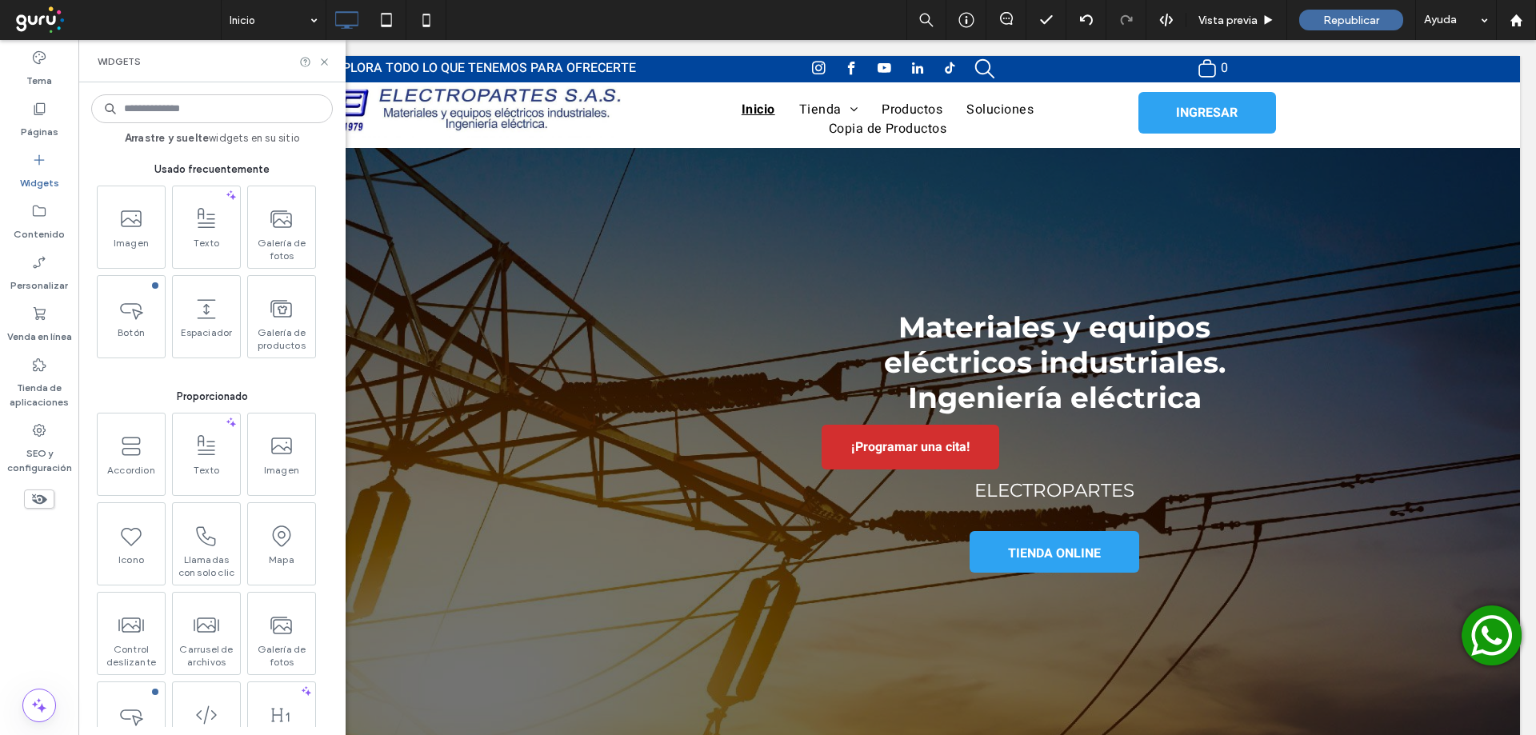
click at [213, 112] on input at bounding box center [212, 108] width 242 height 29
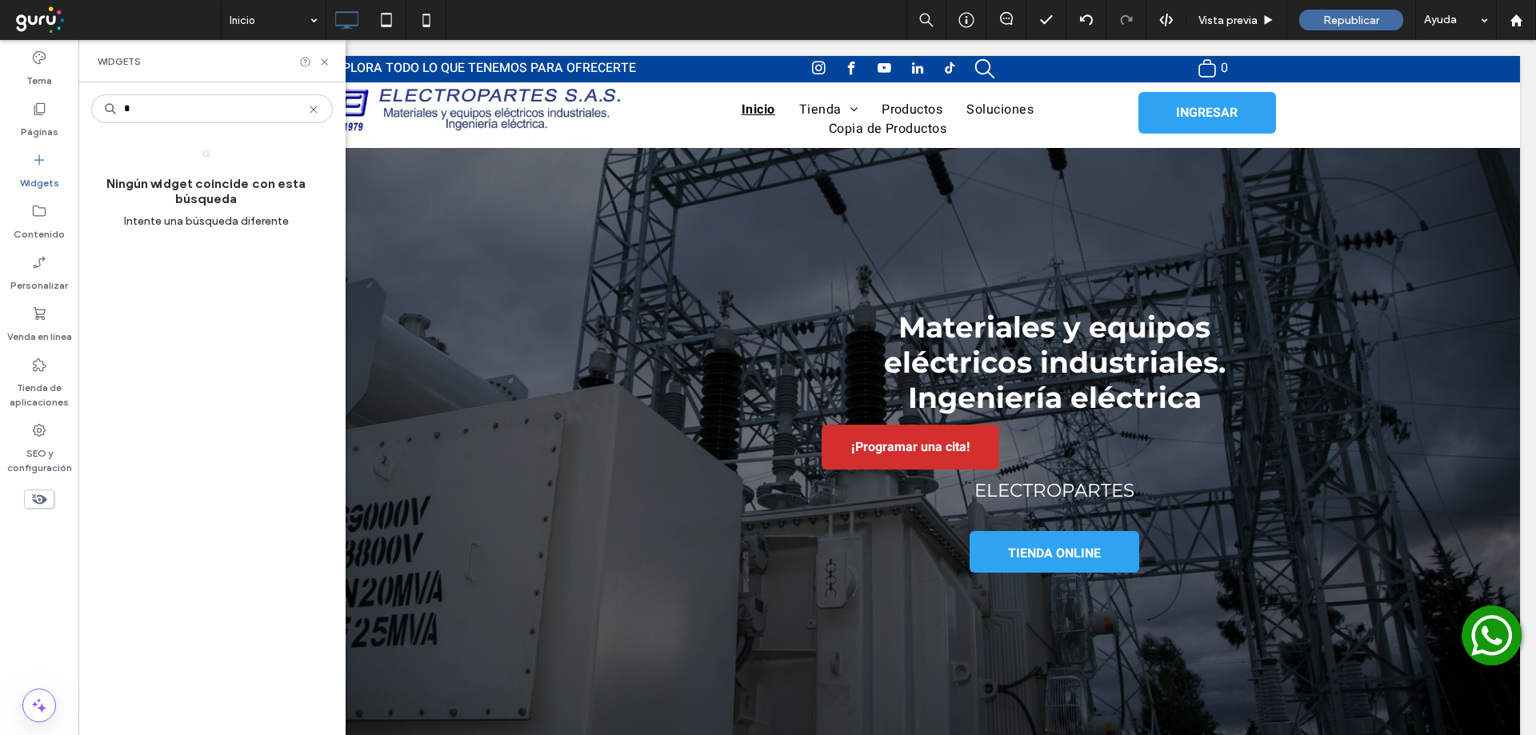
type input "*"
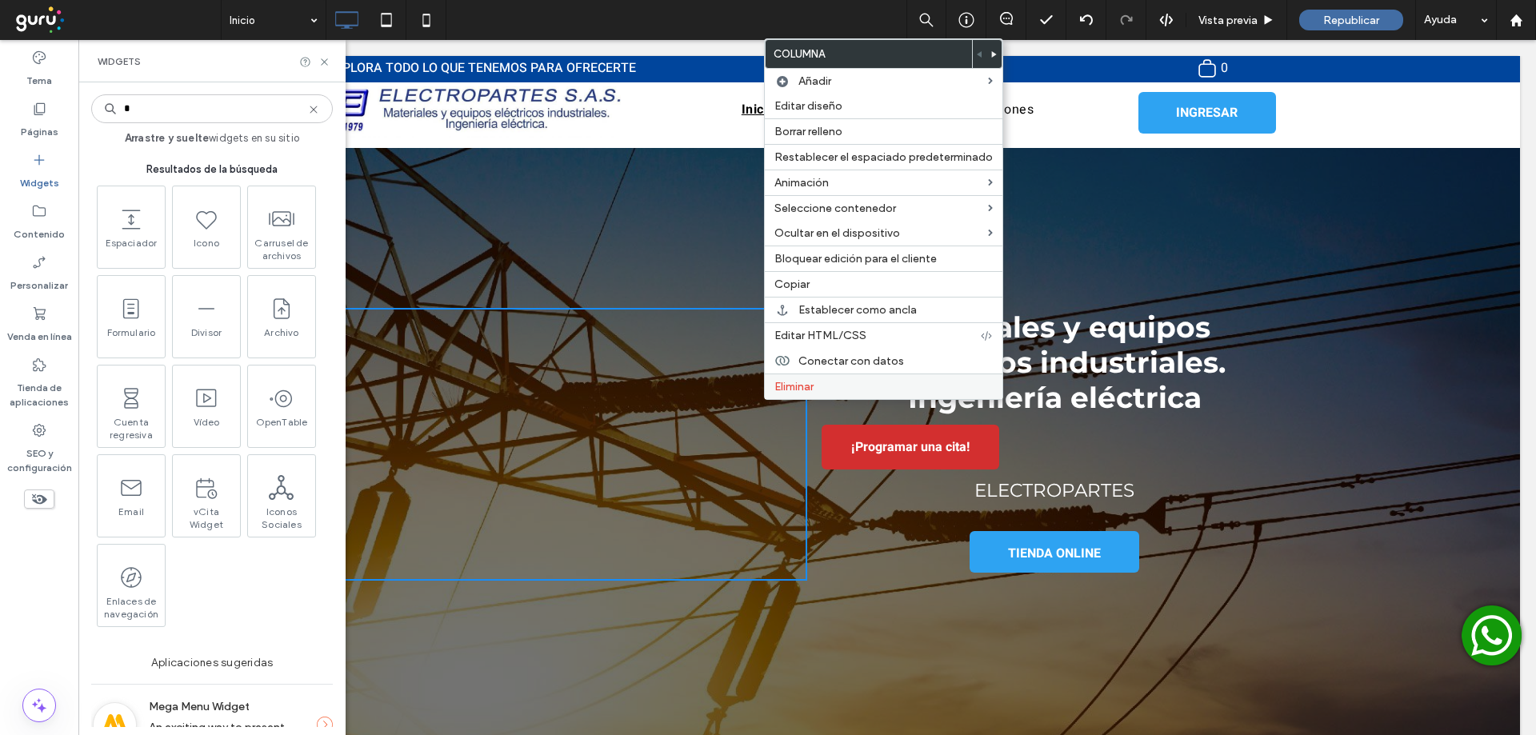
click at [779, 386] on span "Eliminar" at bounding box center [793, 387] width 39 height 14
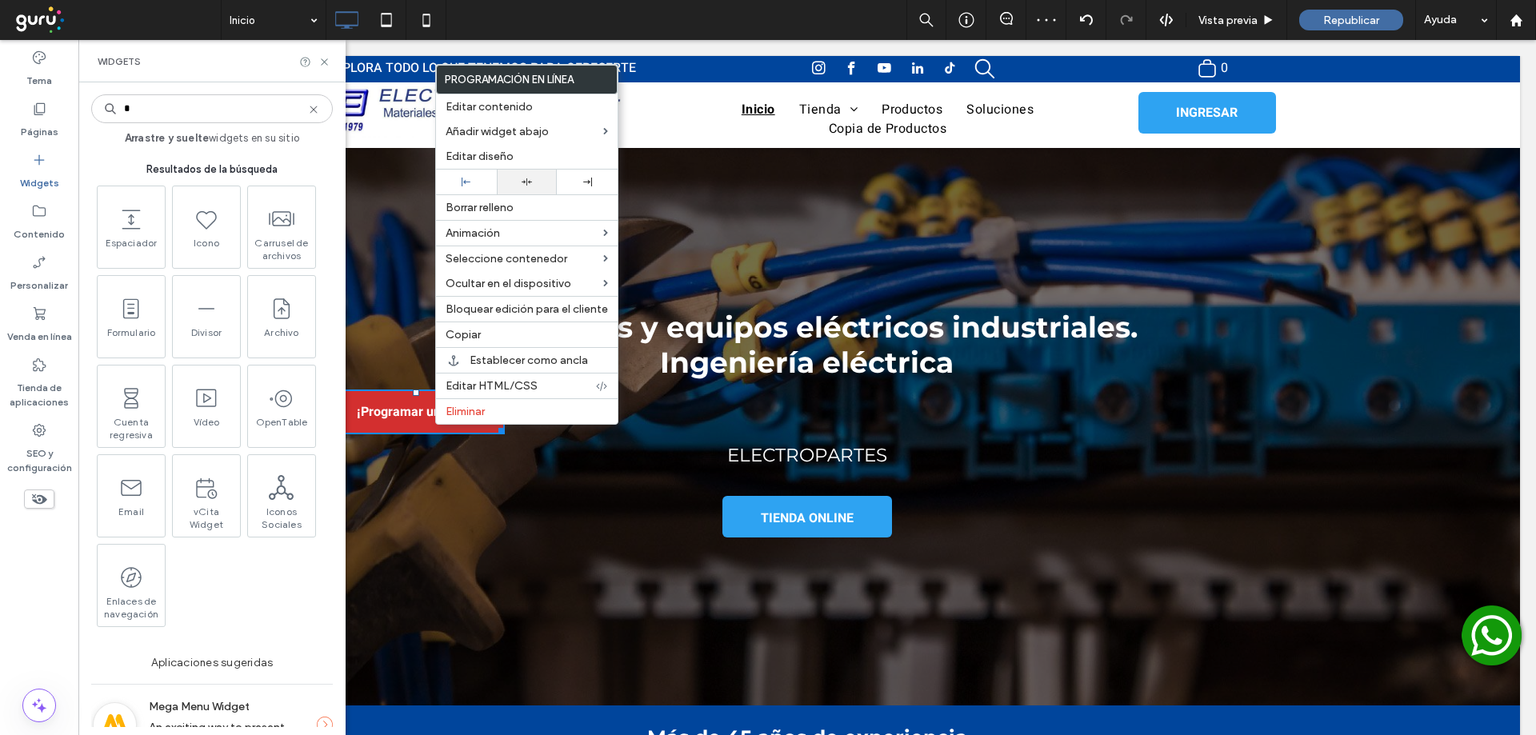
click at [519, 179] on div at bounding box center [527, 182] width 45 height 10
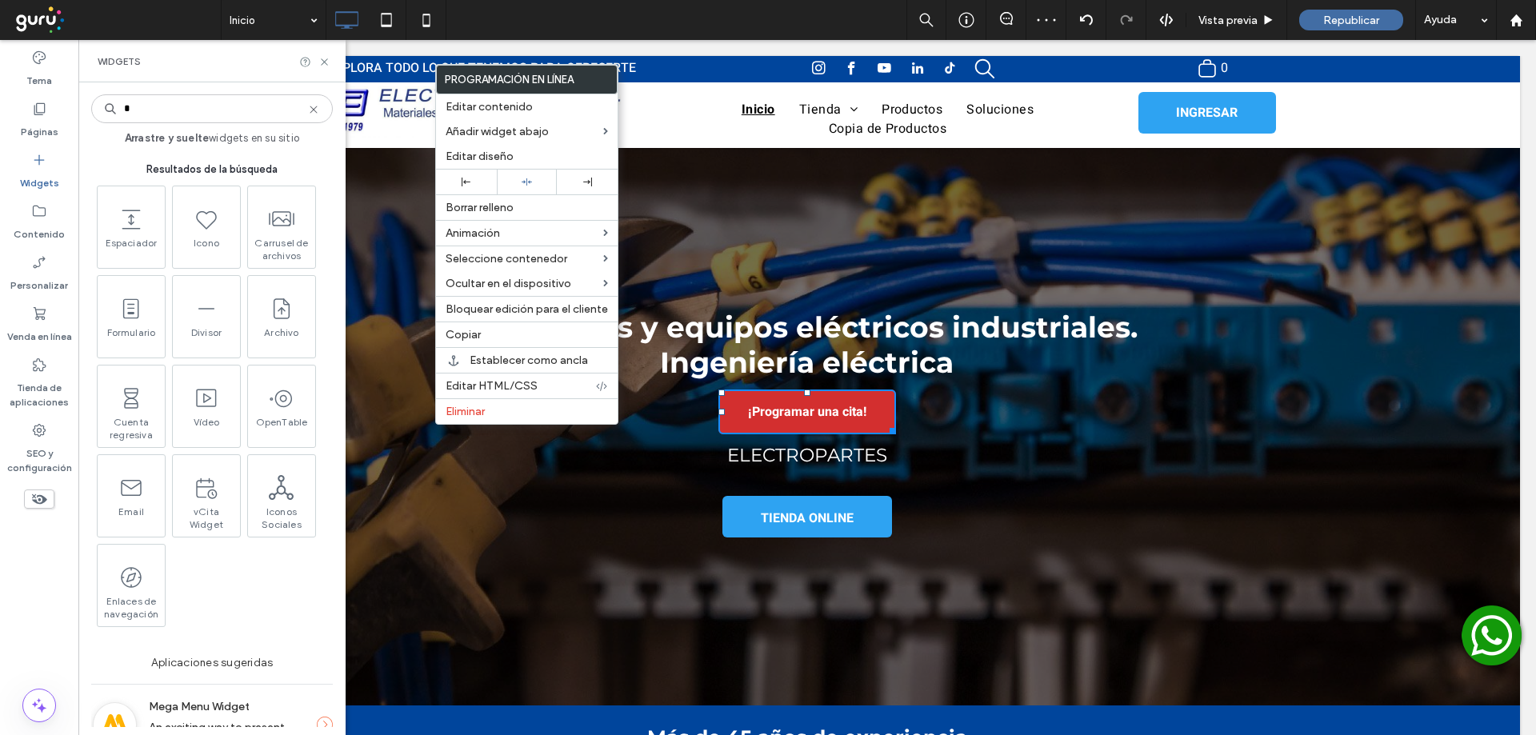
click at [953, 388] on div "Materiales y equipos eléctricos industriales. Ingeniería eléctrica ¡Programar u…" at bounding box center [807, 427] width 960 height 238
